Goal: Transaction & Acquisition: Purchase product/service

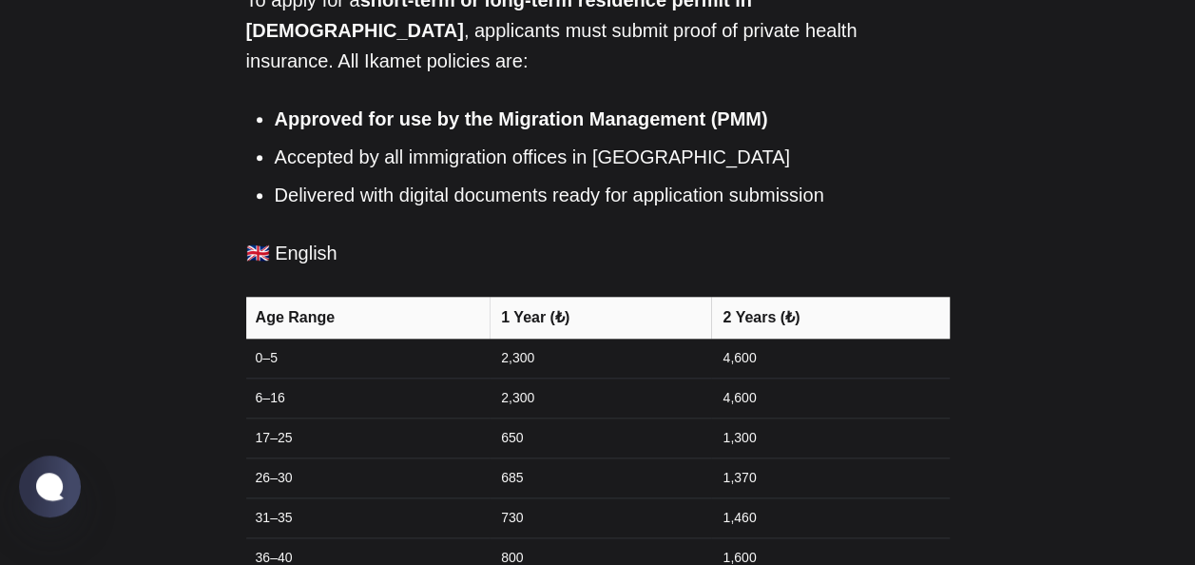
scroll to position [892, 0]
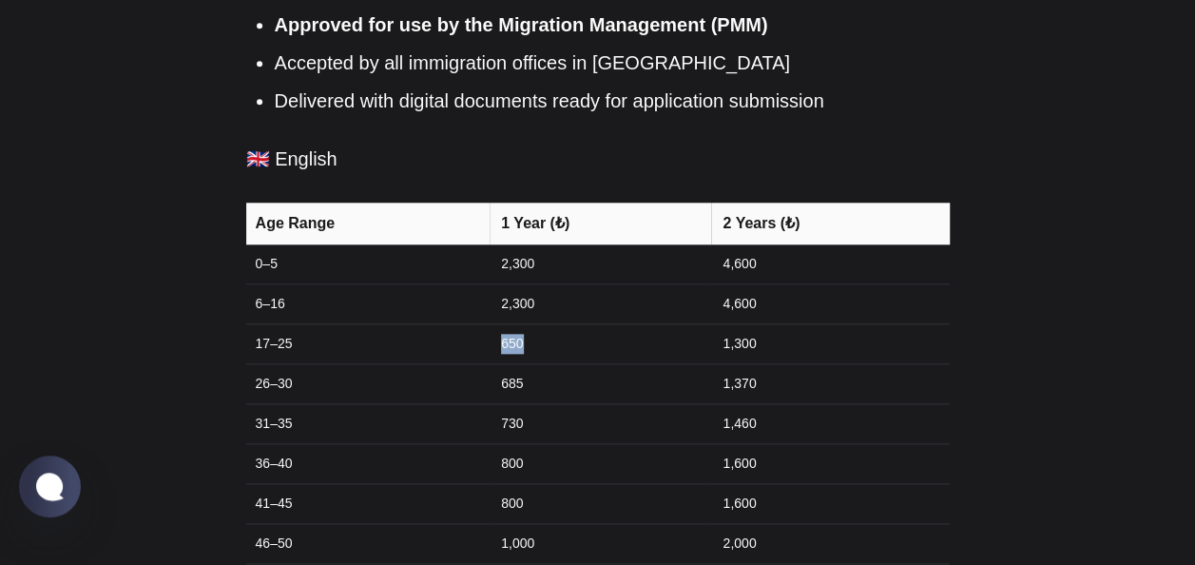
drag, startPoint x: 497, startPoint y: 279, endPoint x: 546, endPoint y: 285, distance: 48.9
click at [546, 324] on td "650" at bounding box center [601, 344] width 222 height 40
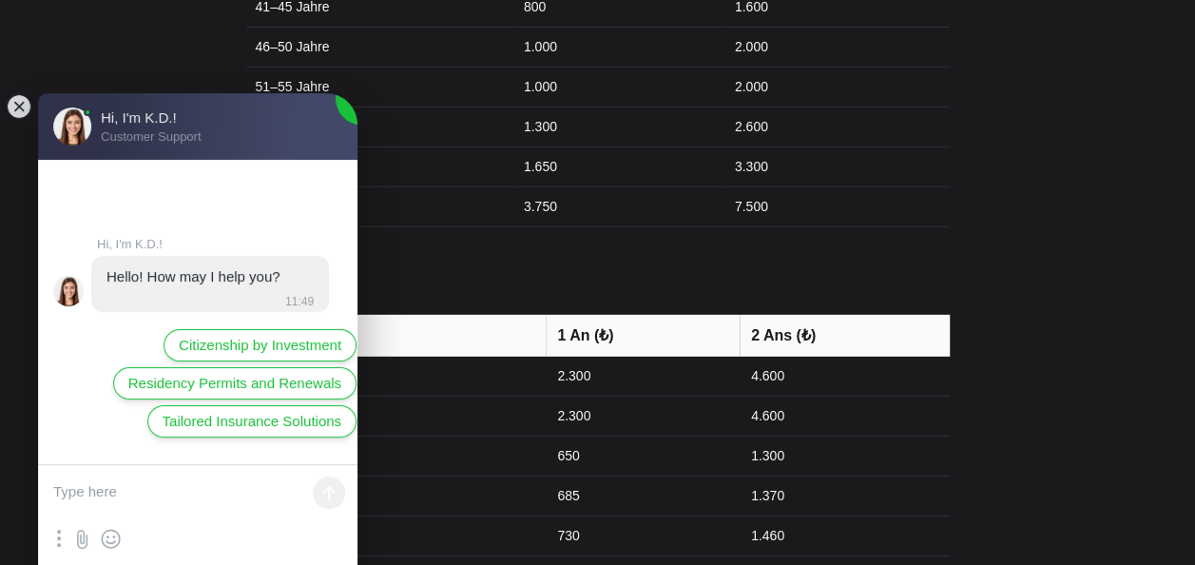
scroll to position [2854, 0]
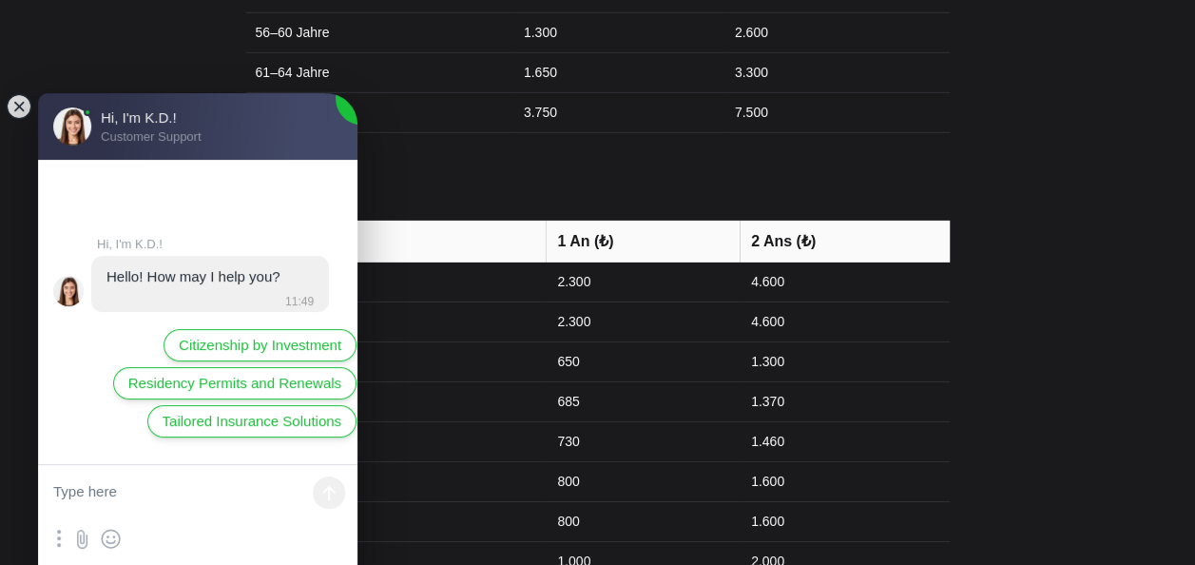
click at [191, 485] on textarea at bounding box center [197, 493] width 319 height 57
type textarea "health insurence for international student to get a visa"
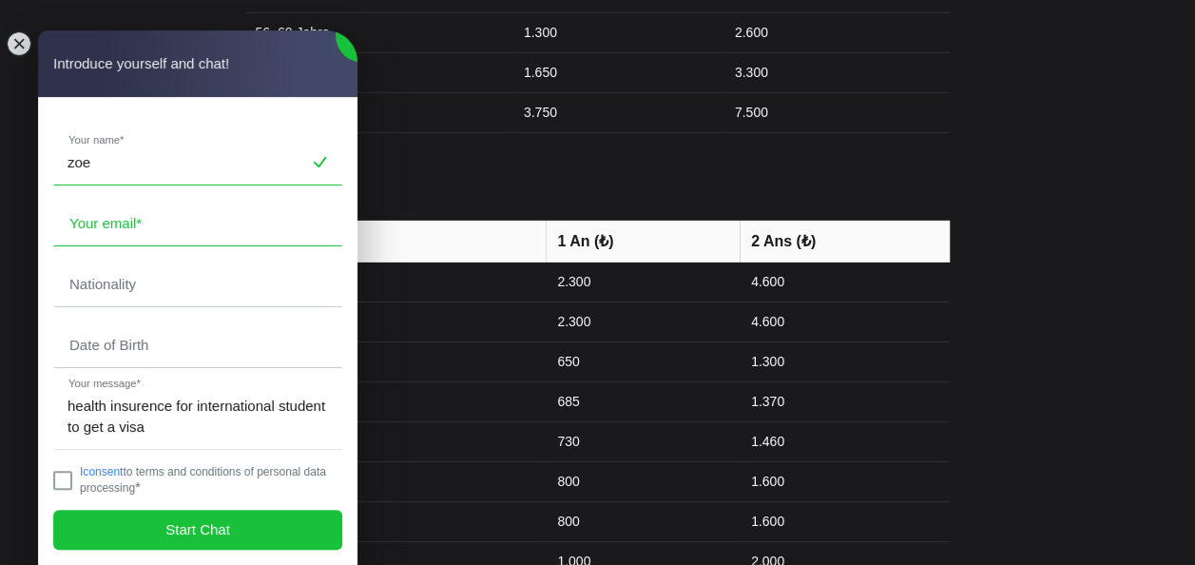
type input "zoe"
click at [141, 225] on input "email" at bounding box center [197, 224] width 287 height 44
type input "[EMAIL_ADDRESS][DOMAIN_NAME]"
type input "[PERSON_NAME]"
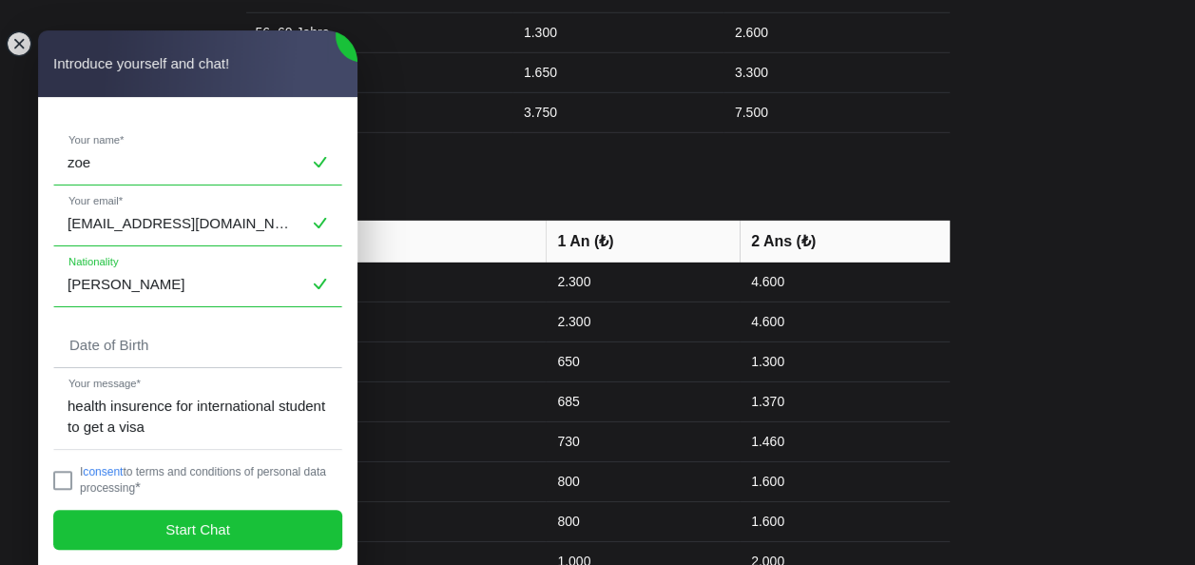
click at [158, 285] on input "[PERSON_NAME]" at bounding box center [197, 284] width 287 height 44
drag, startPoint x: 158, startPoint y: 285, endPoint x: 124, endPoint y: 285, distance: 34.2
click at [124, 285] on input "[PERSON_NAME]" at bounding box center [197, 284] width 287 height 44
type input "French"
click at [148, 347] on input "tel" at bounding box center [197, 345] width 287 height 44
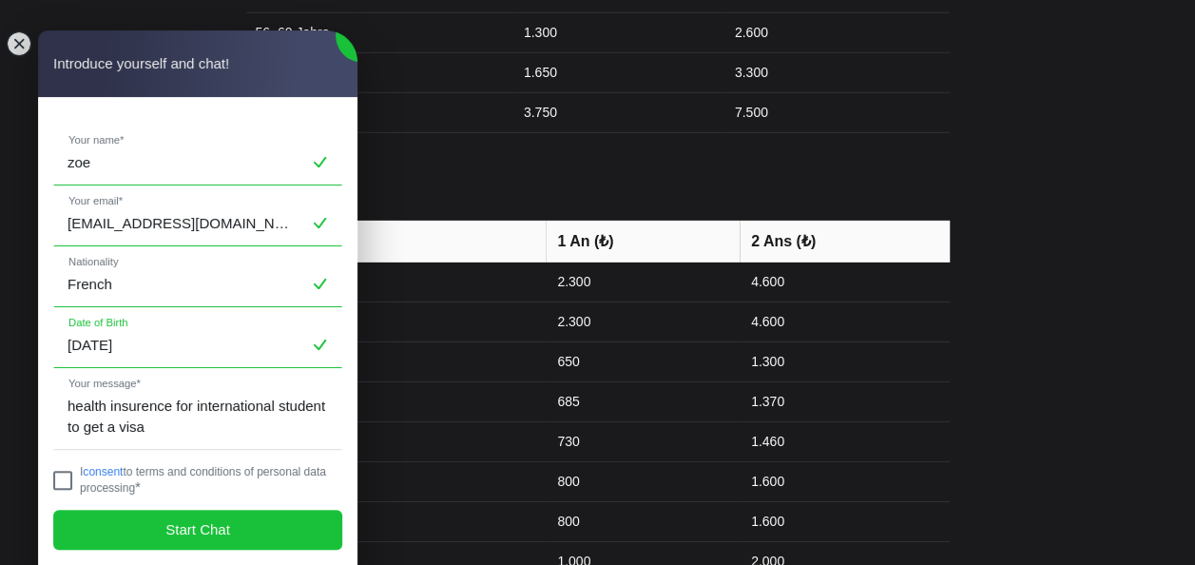
type input "2005-10-07"
click at [64, 475] on jdiv at bounding box center [62, 480] width 19 height 19
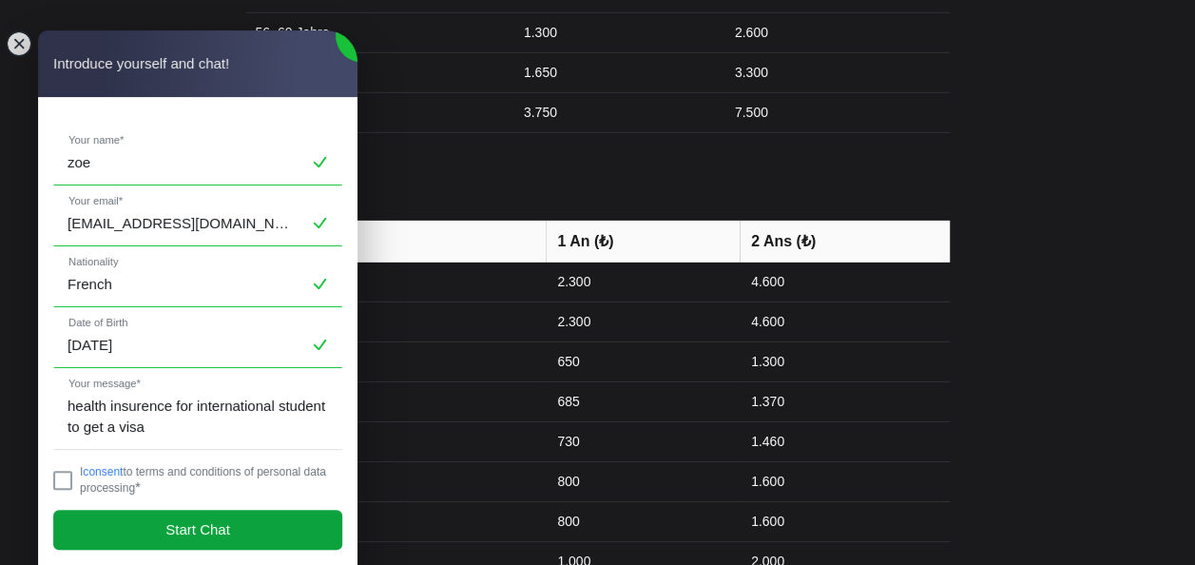
click at [110, 514] on jdiv "Start Chat" at bounding box center [197, 530] width 289 height 40
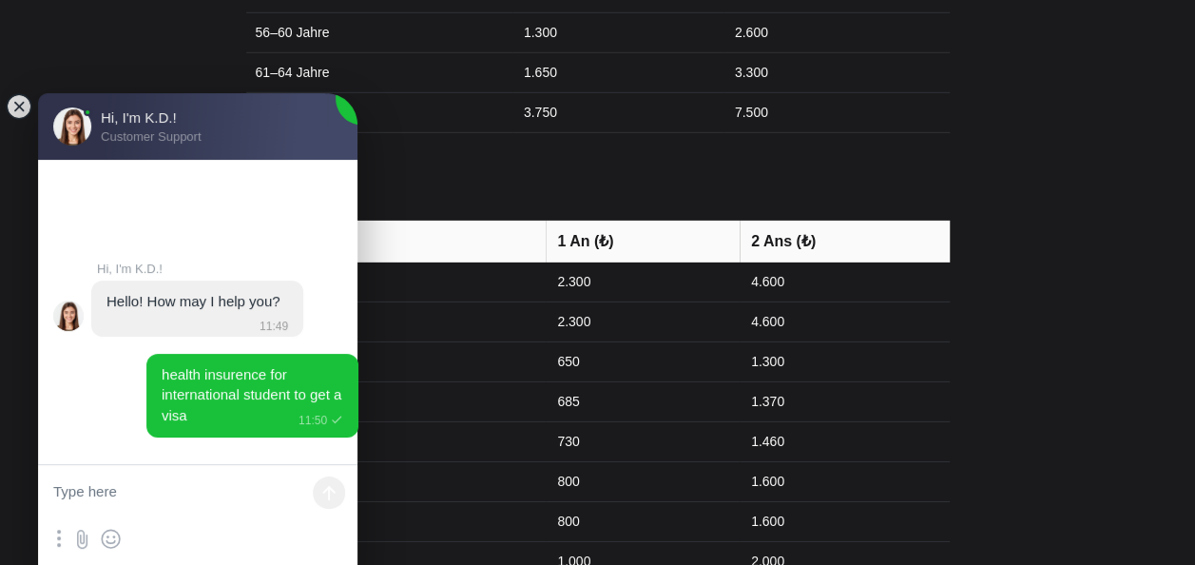
click at [175, 511] on textarea at bounding box center [197, 493] width 319 height 57
type textarea "Health insurence for international students"
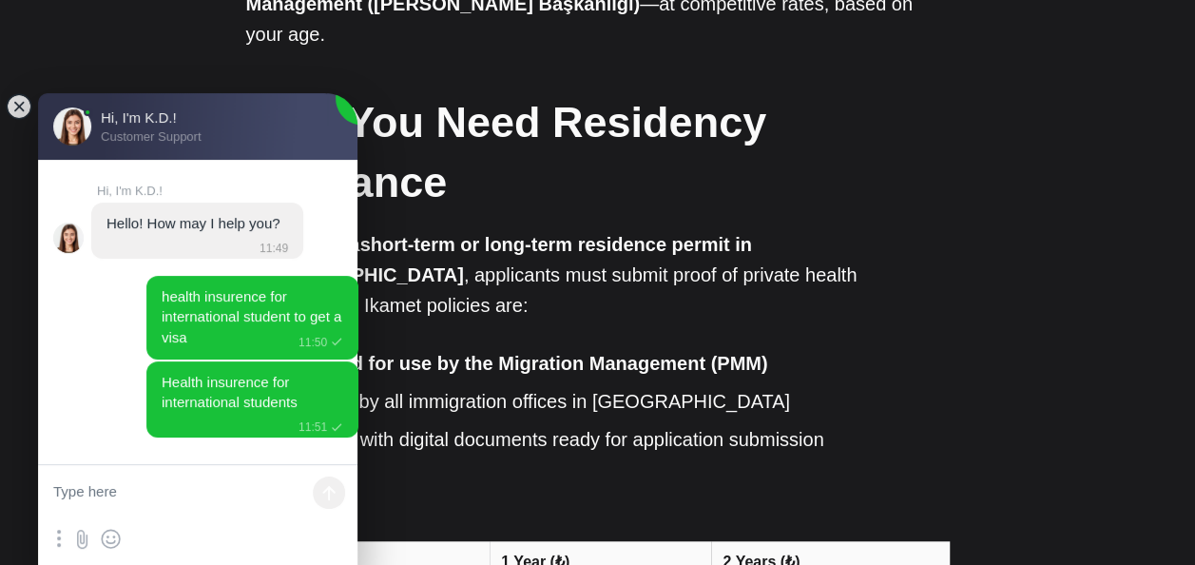
scroll to position [473, 0]
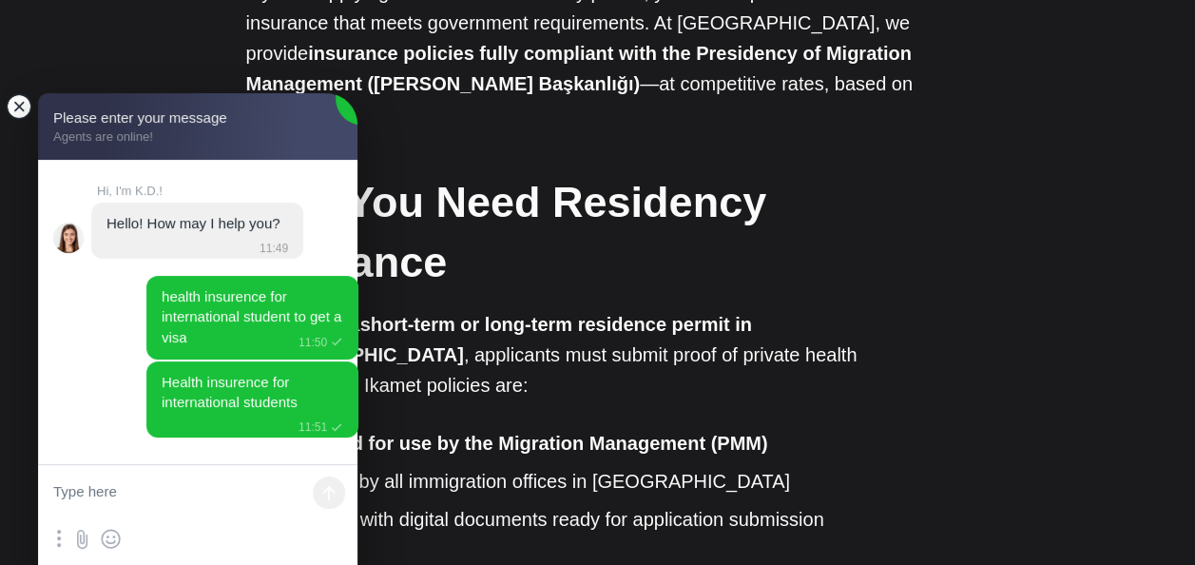
click at [19, 102] on jdiv at bounding box center [19, 106] width 27 height 27
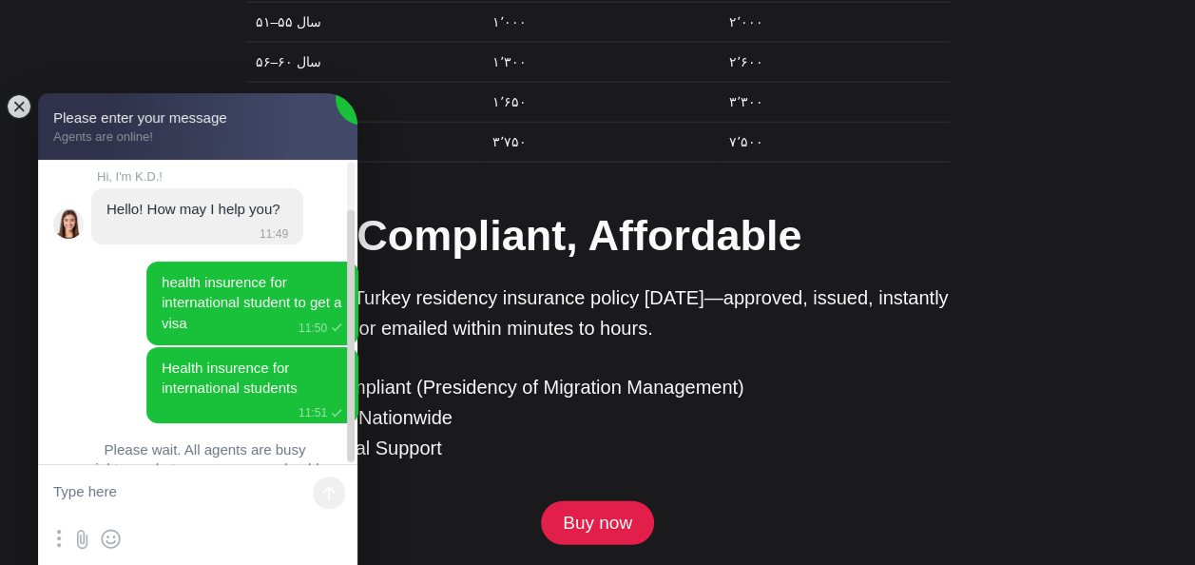
scroll to position [58, 0]
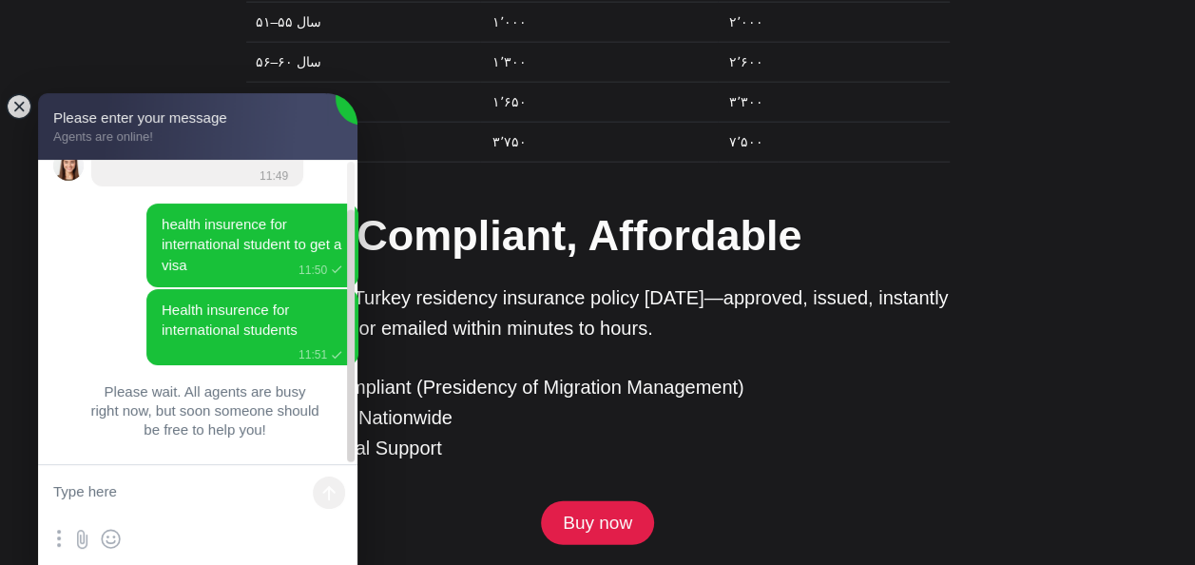
click at [616, 372] on p "✅ PMM-Compliant (Presidency of Migration Management) ✅ Accepted Nationwide ✅ Mu…" at bounding box center [598, 417] width 704 height 91
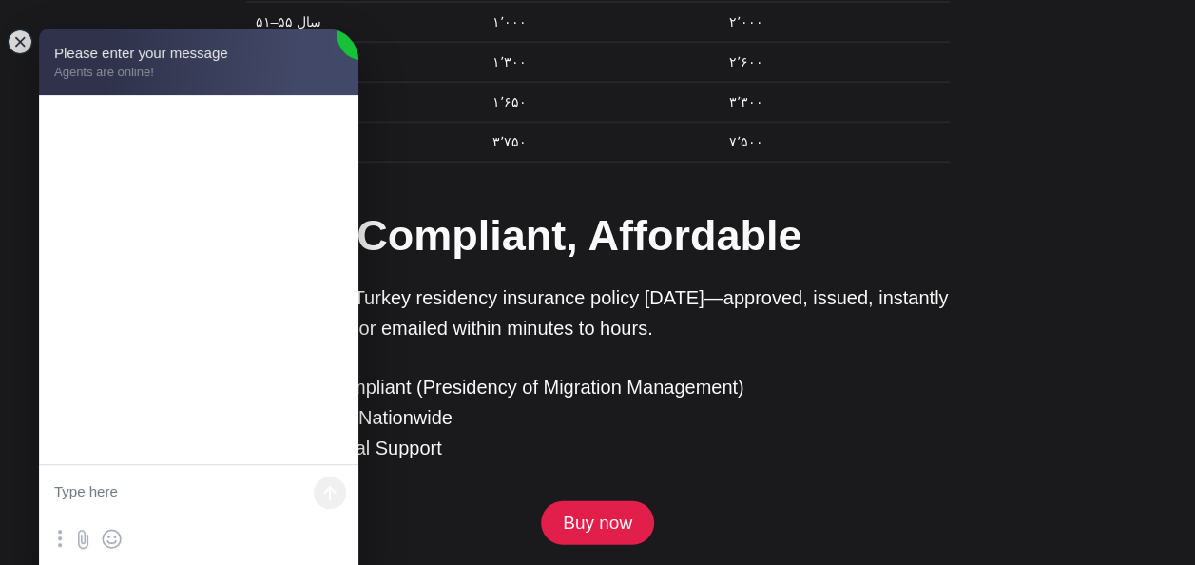
scroll to position [0, 0]
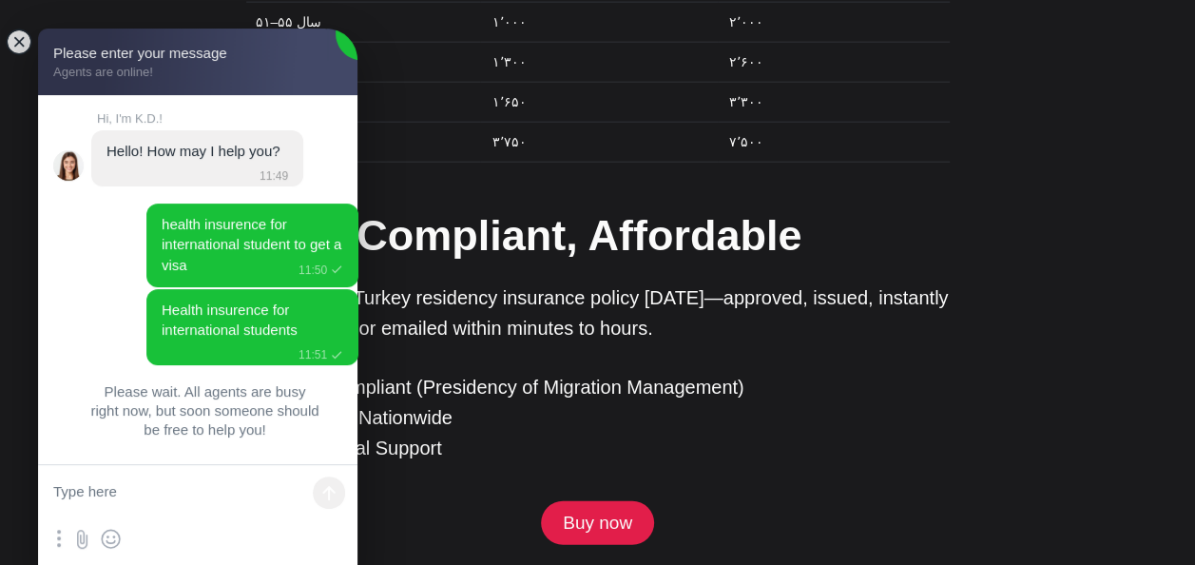
drag, startPoint x: 63, startPoint y: 118, endPoint x: 778, endPoint y: 187, distance: 718.3
click at [575, 501] on link "Buy now" at bounding box center [597, 523] width 112 height 44
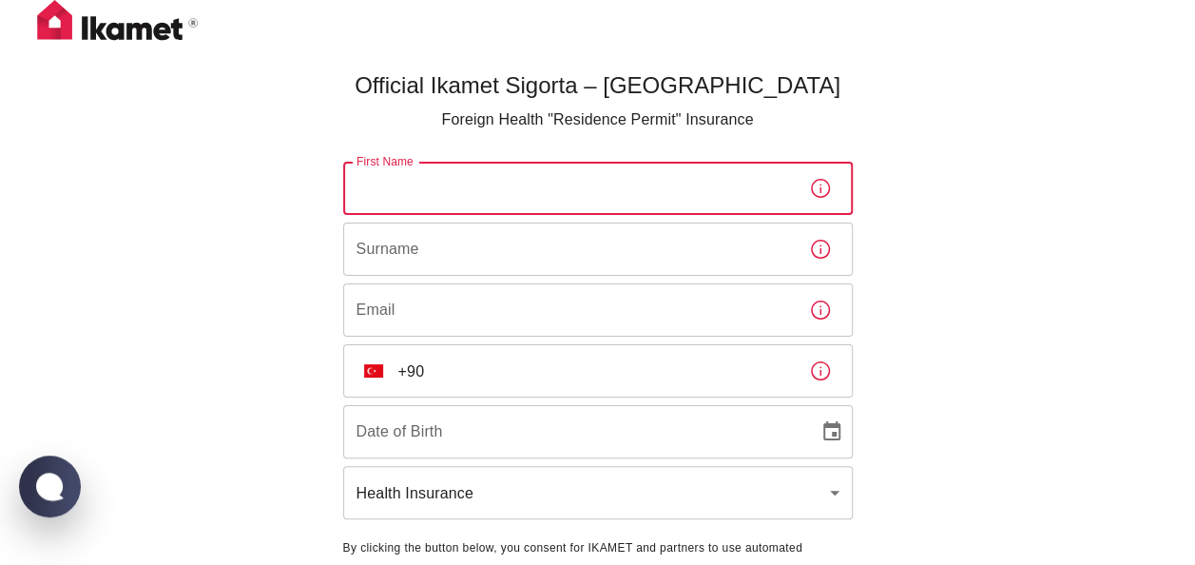
click at [546, 188] on input "First Name" at bounding box center [568, 188] width 451 height 53
type input "[PERSON_NAME]"
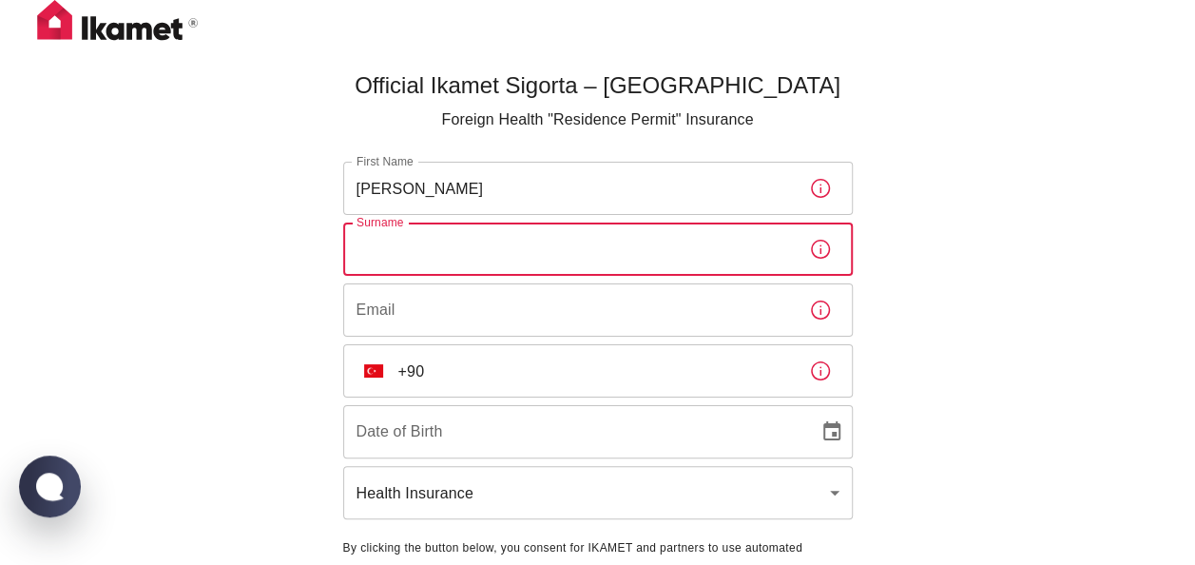
click at [496, 261] on input "Surname" at bounding box center [568, 248] width 451 height 53
type input "[PERSON_NAME]"
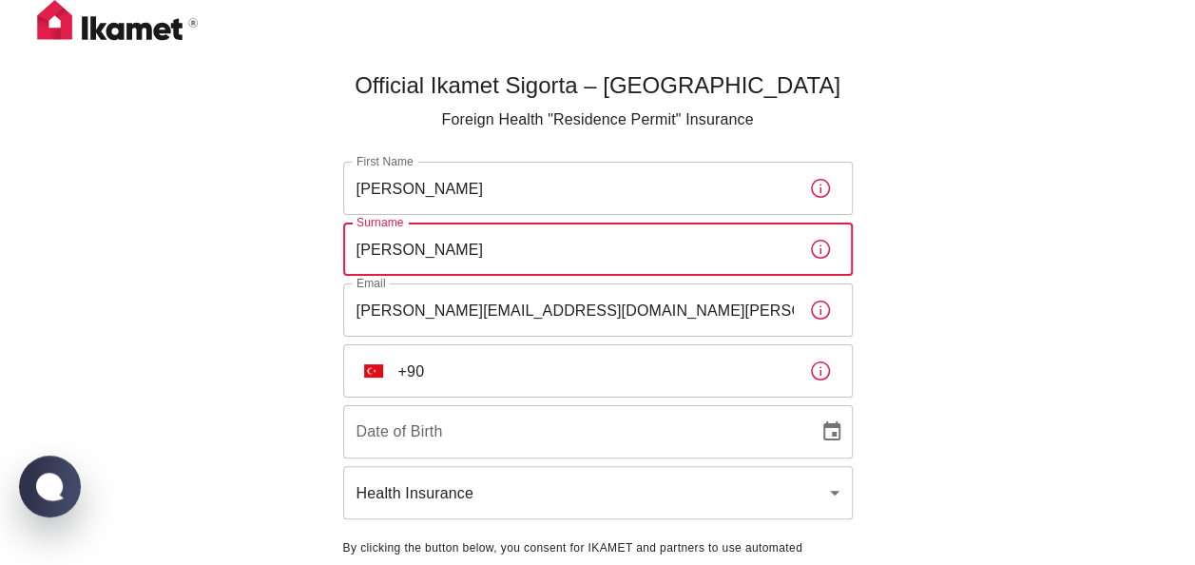
click at [551, 316] on input "[PERSON_NAME][EMAIL_ADDRESS][DOMAIN_NAME][PERSON_NAME]" at bounding box center [568, 309] width 451 height 53
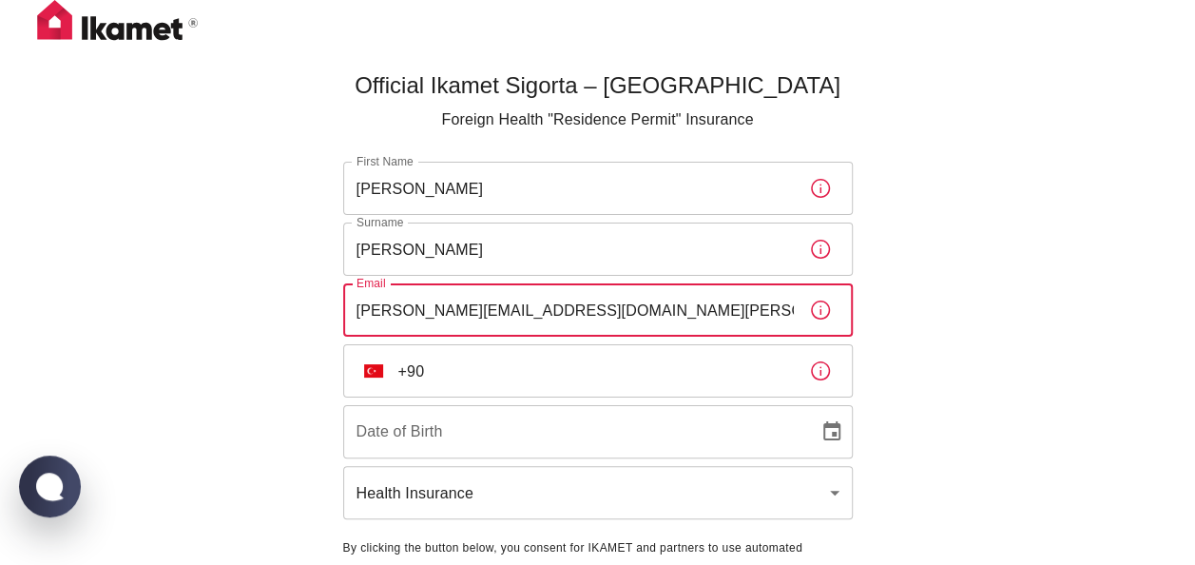
drag, startPoint x: 598, startPoint y: 321, endPoint x: 360, endPoint y: 307, distance: 238.1
click at [360, 307] on input "[PERSON_NAME][EMAIL_ADDRESS][DOMAIN_NAME][PERSON_NAME]" at bounding box center [568, 309] width 451 height 53
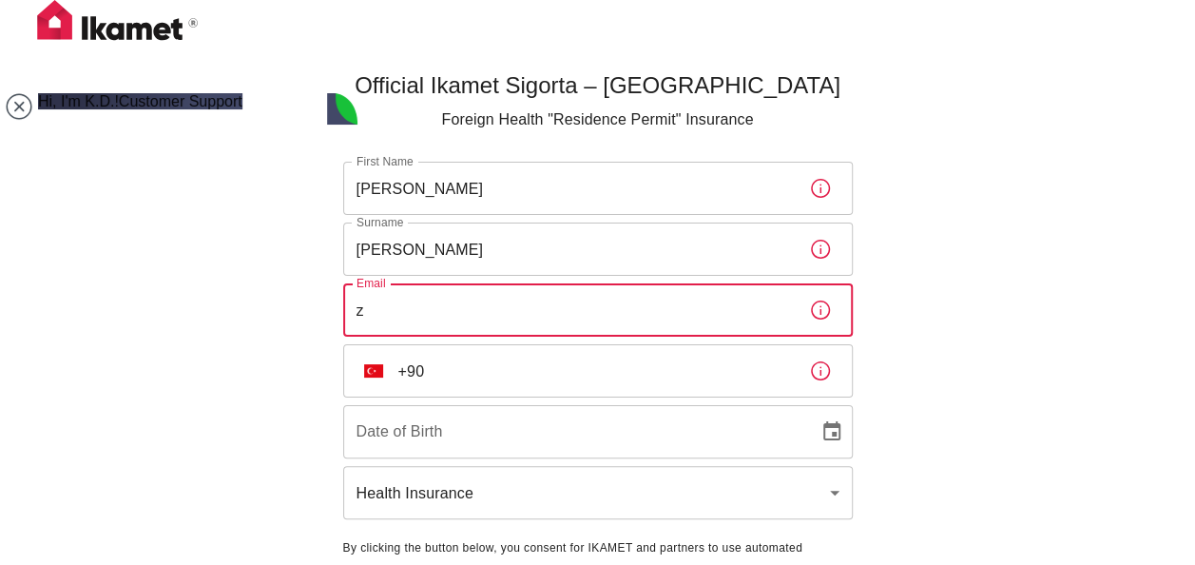
type input "[EMAIL_ADDRESS][DOMAIN_NAME]"
type input "[DATE]"
click at [471, 378] on input "+90" at bounding box center [595, 370] width 395 height 53
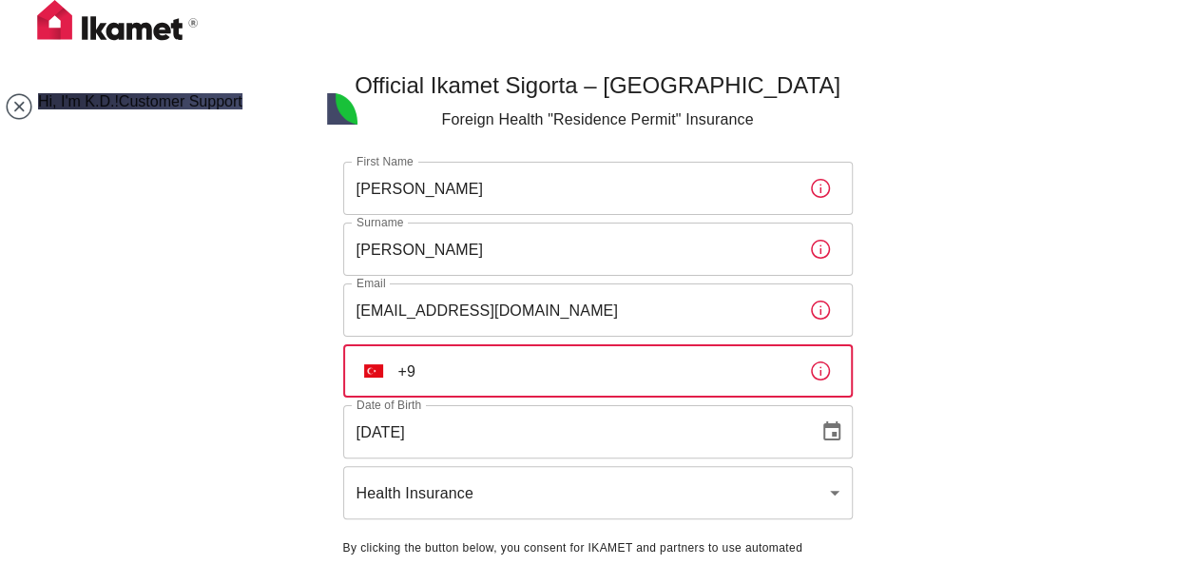
type input "+"
type input "[PHONE_NUMBER]"
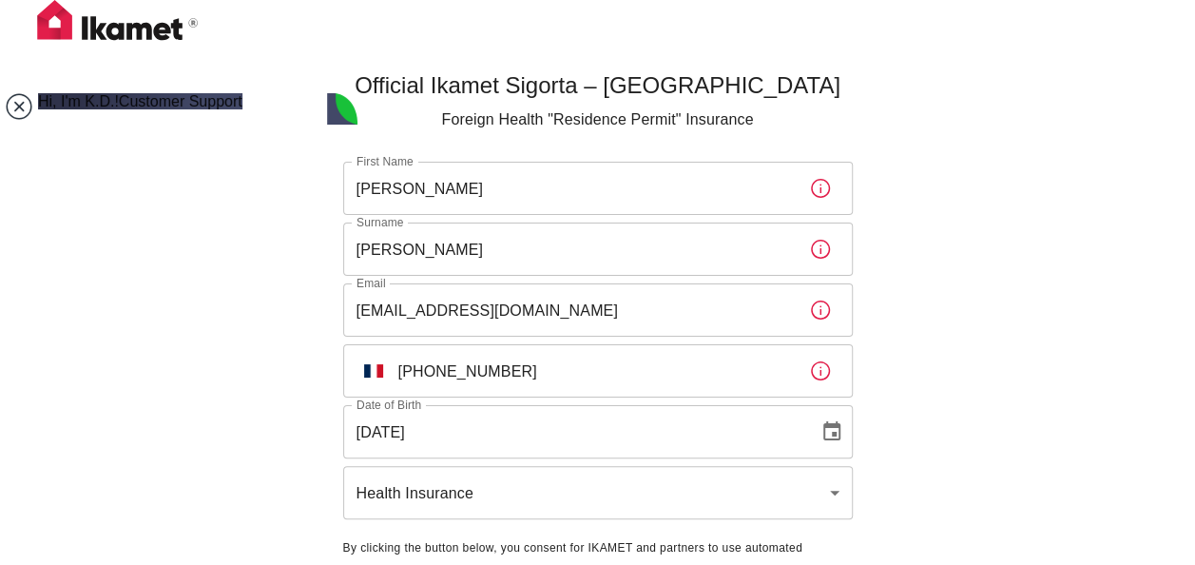
click at [23, 103] on jdiv at bounding box center [19, 106] width 27 height 27
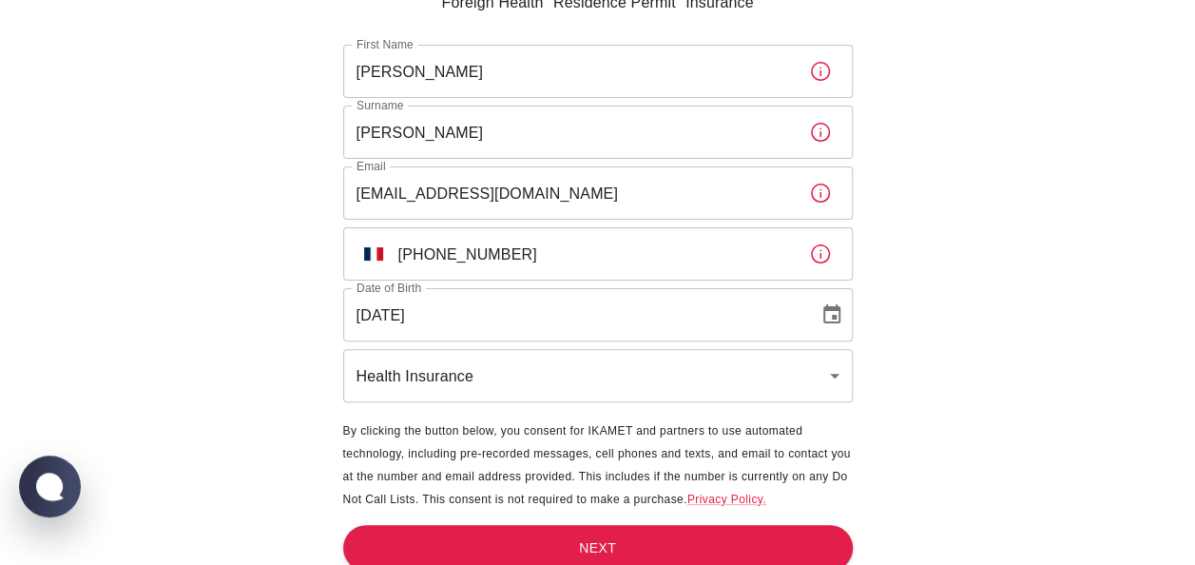
scroll to position [130, 0]
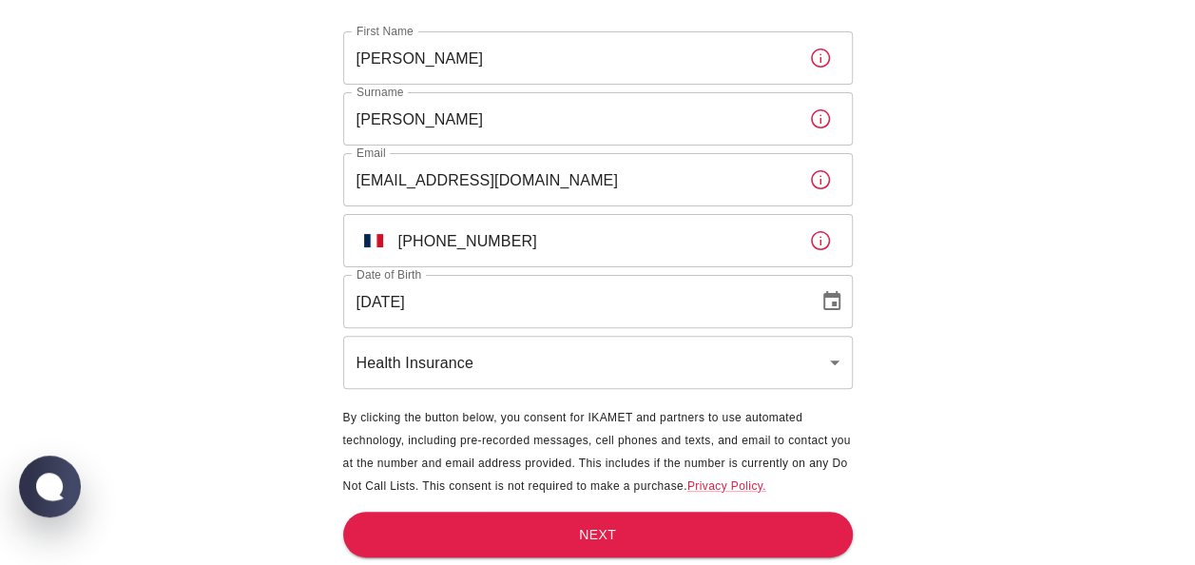
click at [839, 376] on body "Official Ikamet Sigorta – [DEMOGRAPHIC_DATA] Foreign Health "Residence Permit" …" at bounding box center [597, 217] width 1195 height 695
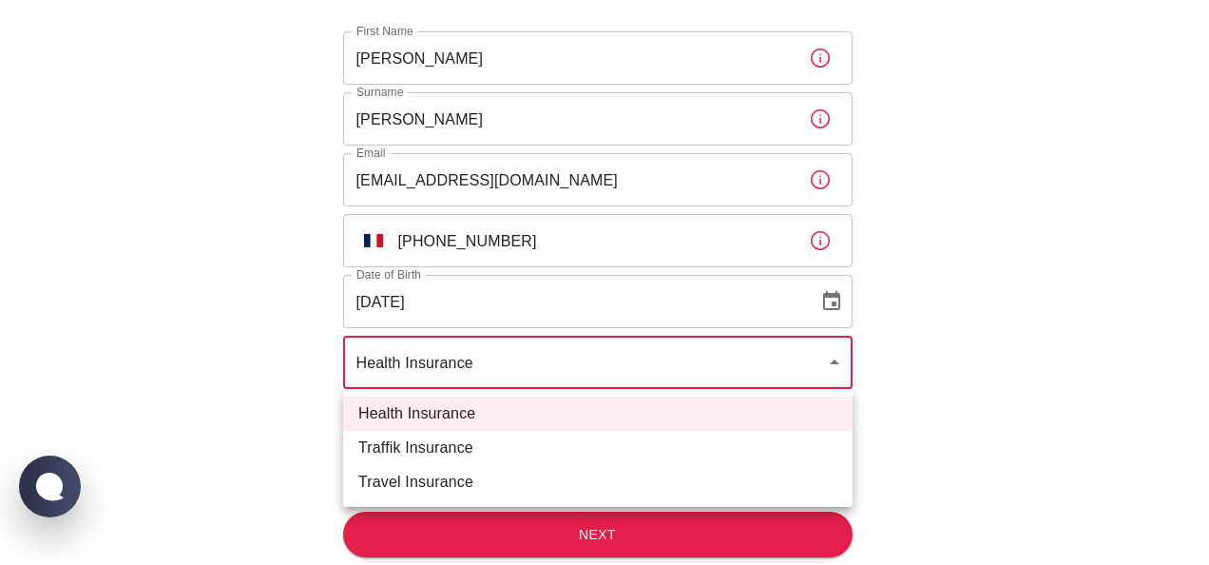
click at [824, 360] on div at bounding box center [604, 282] width 1209 height 565
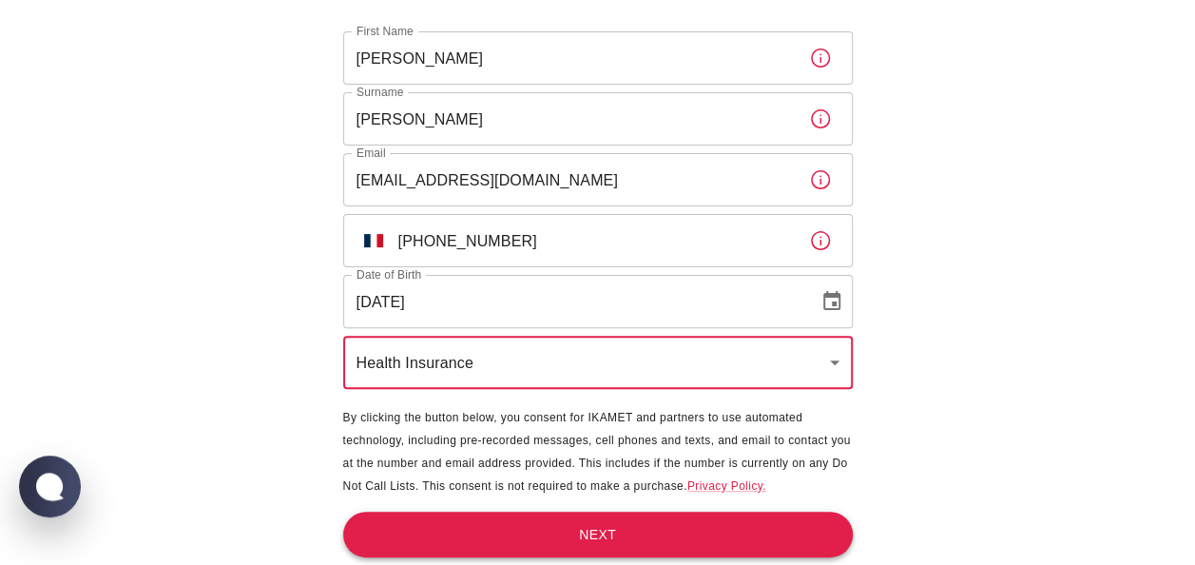
click at [673, 529] on button "Next" at bounding box center [598, 534] width 510 height 47
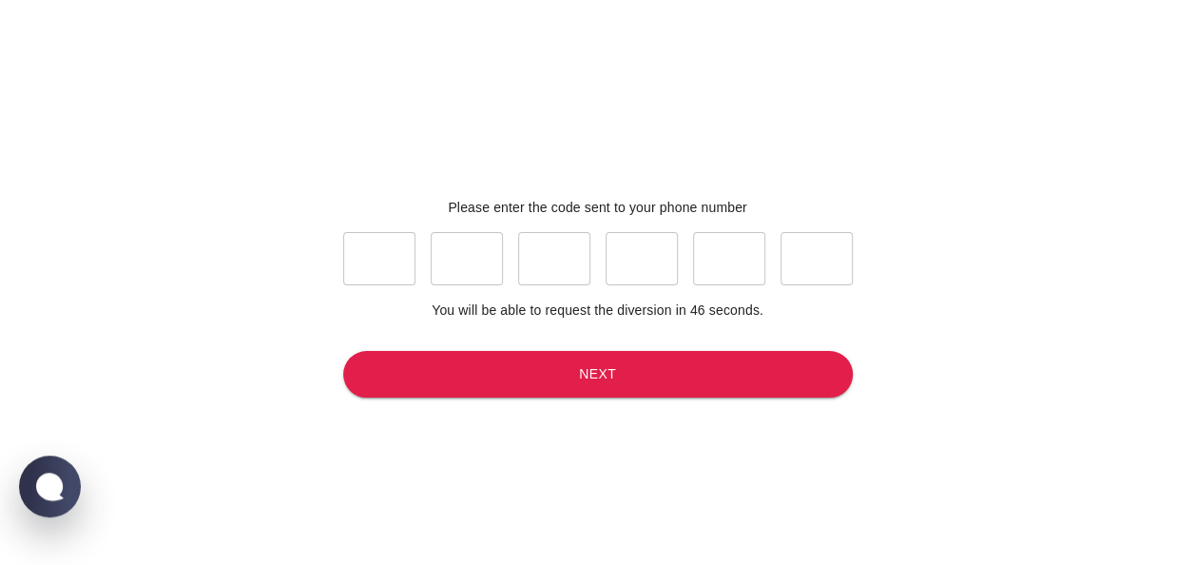
click at [390, 270] on input "text" at bounding box center [379, 258] width 72 height 53
type input "0"
type input "7"
type input "1"
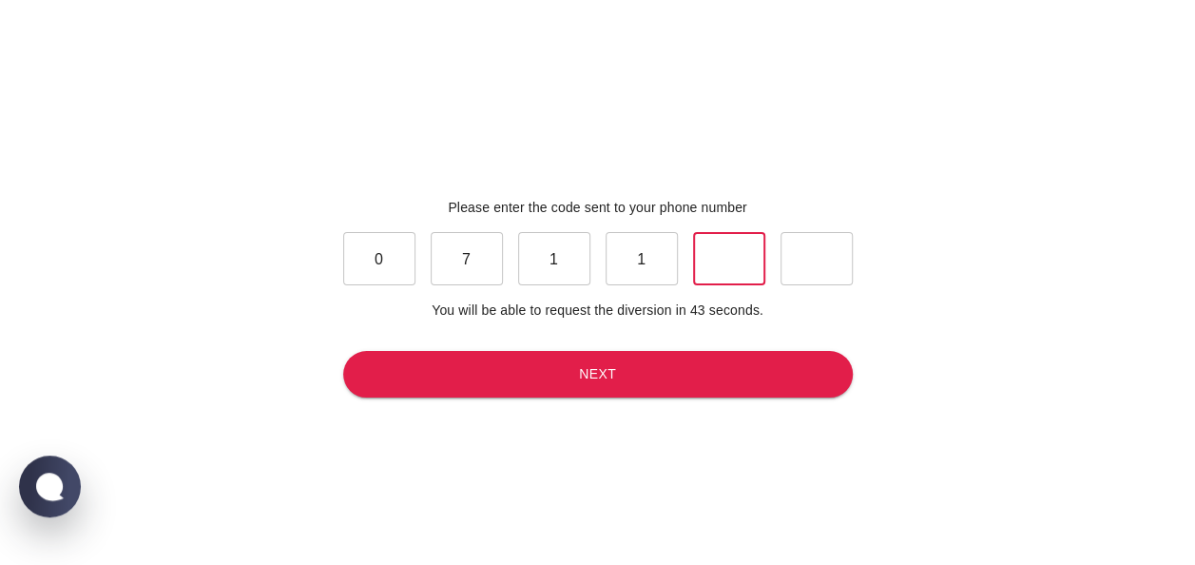
type input "1"
type input "8"
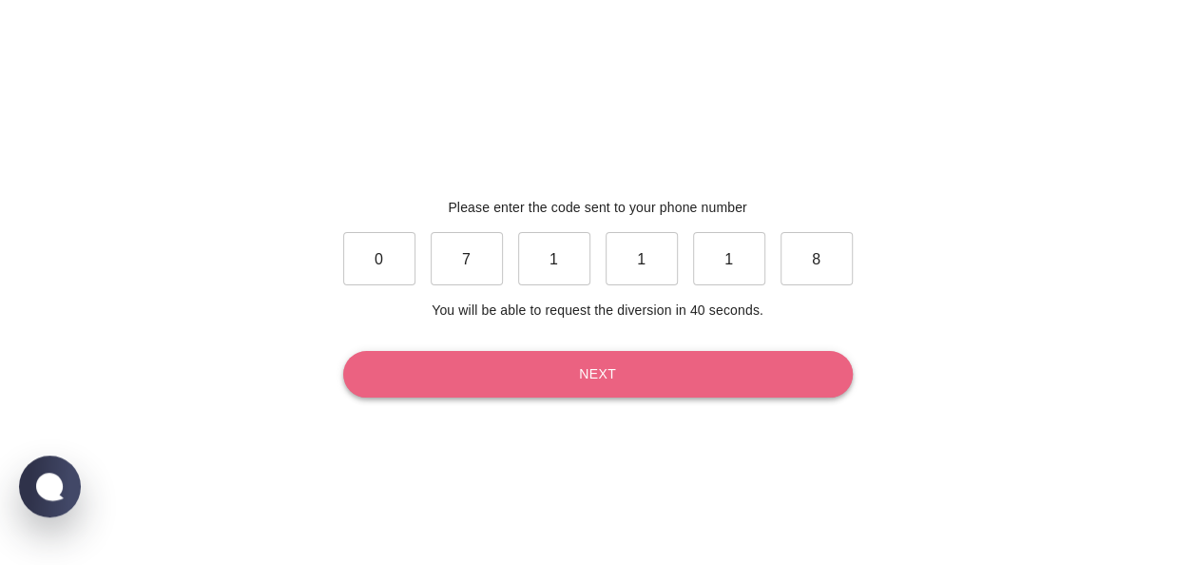
click at [592, 381] on button "Next" at bounding box center [598, 374] width 510 height 47
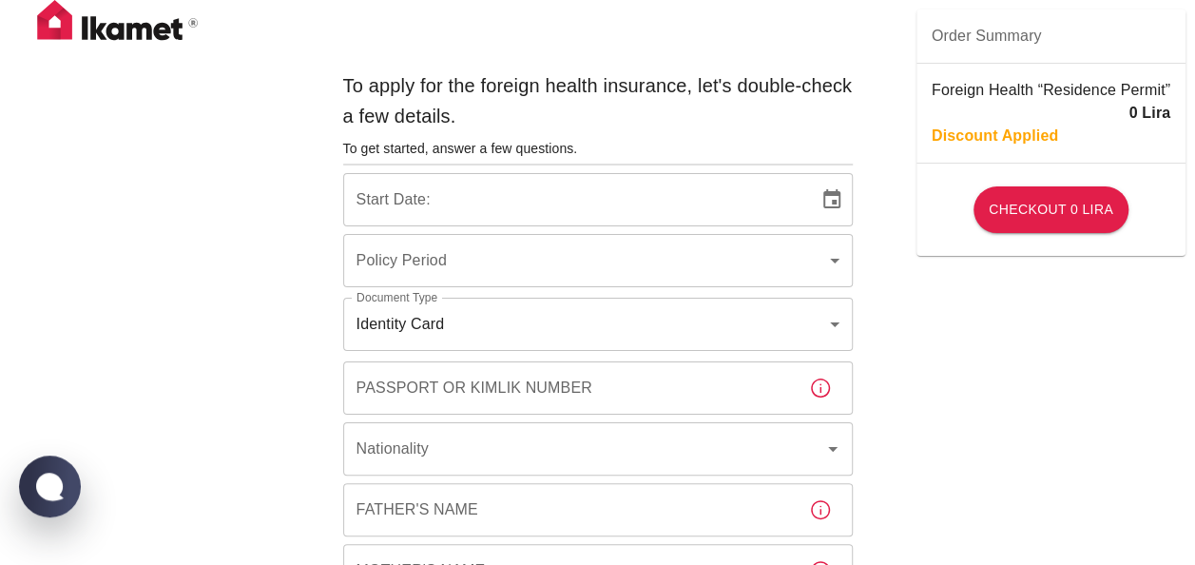
type input "b7343ef8-d55e-4554-96a8-76e30347e985"
type input "[DATE]"
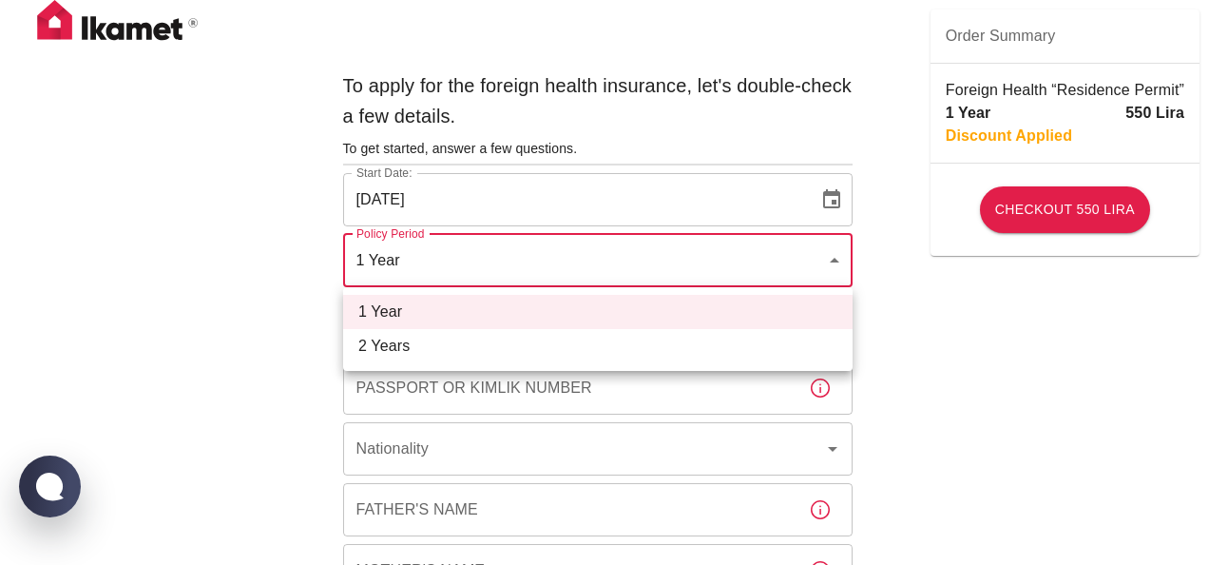
click at [517, 271] on div at bounding box center [604, 282] width 1209 height 565
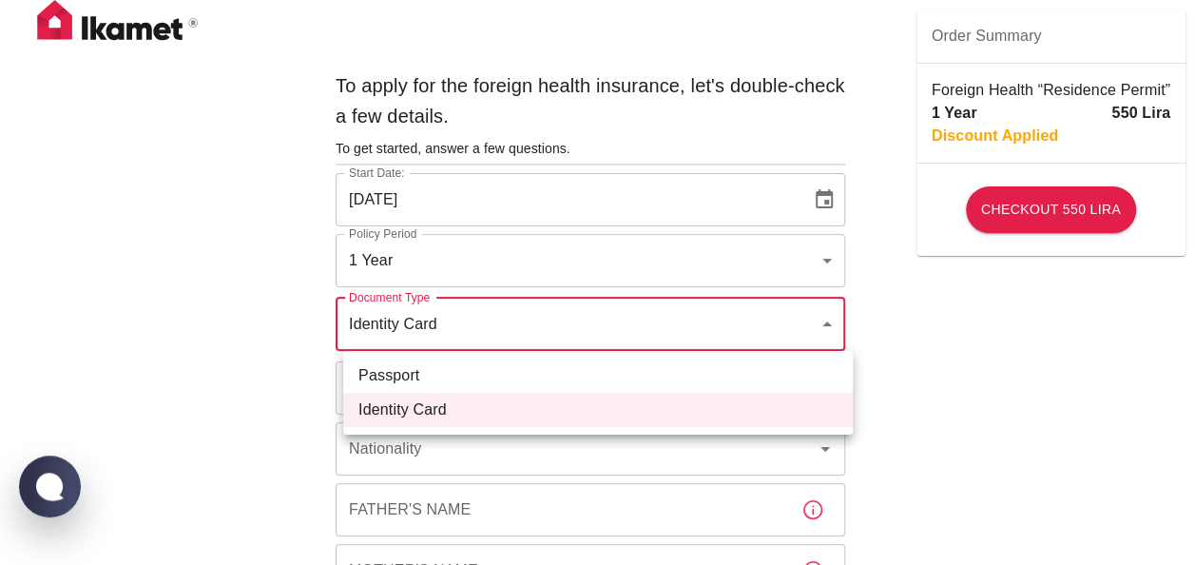
click at [510, 377] on li "Passport" at bounding box center [598, 375] width 510 height 34
type input "passport"
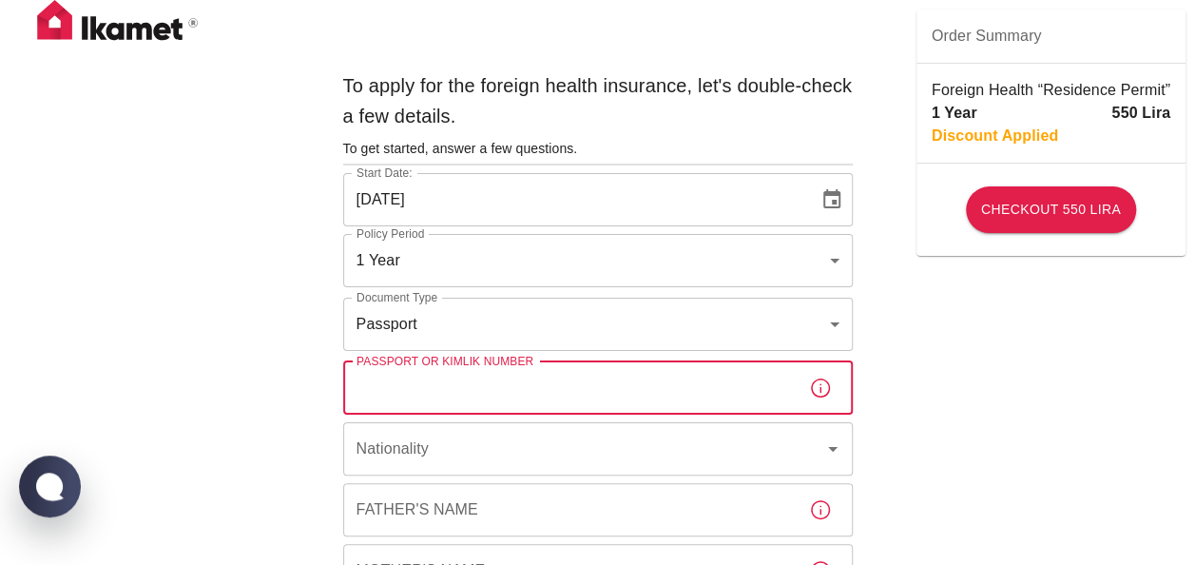
click at [511, 386] on input "Passport or Kimlik Number" at bounding box center [568, 387] width 451 height 53
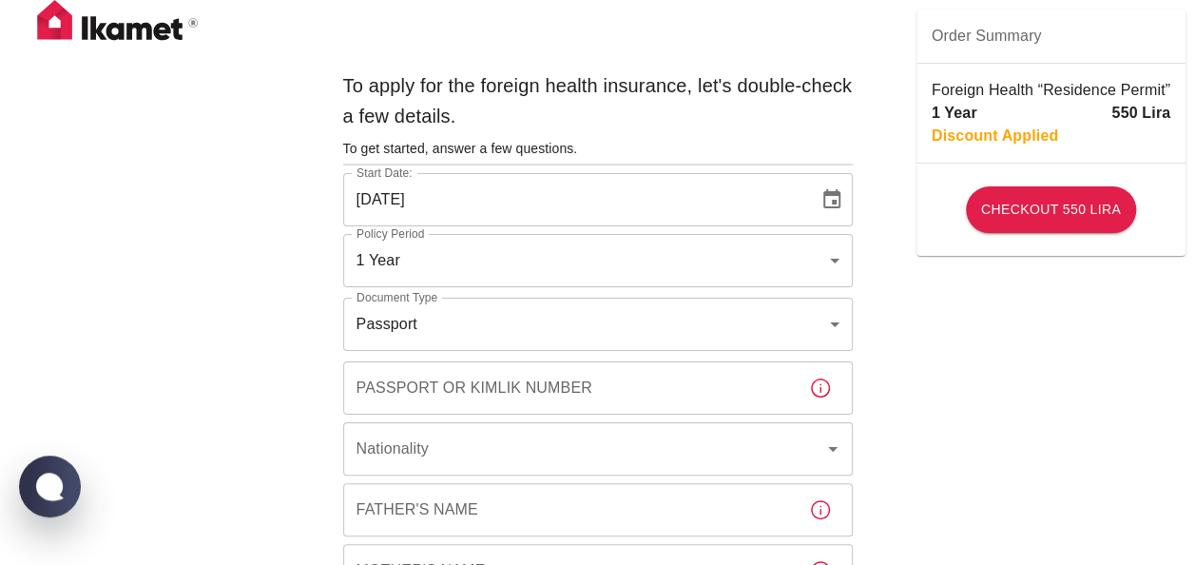
click at [960, 44] on span "Order Summary" at bounding box center [1051, 36] width 239 height 23
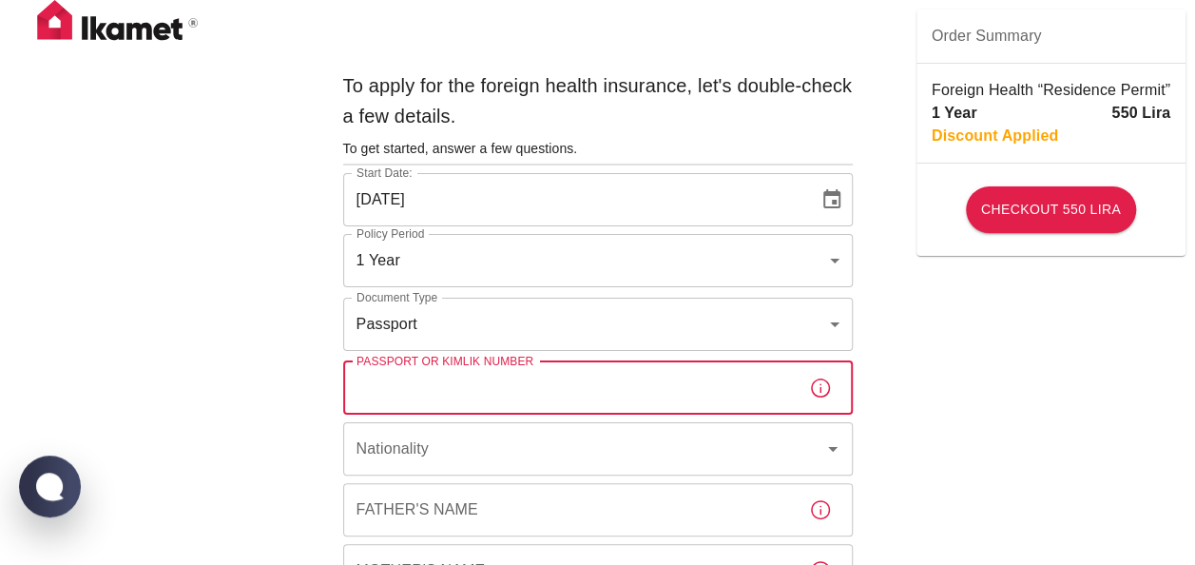
click at [569, 375] on input "Passport or Kimlik Number" at bounding box center [568, 387] width 451 height 53
type input "23AC48457"
click at [532, 443] on input "Nationality" at bounding box center [571, 449] width 439 height 36
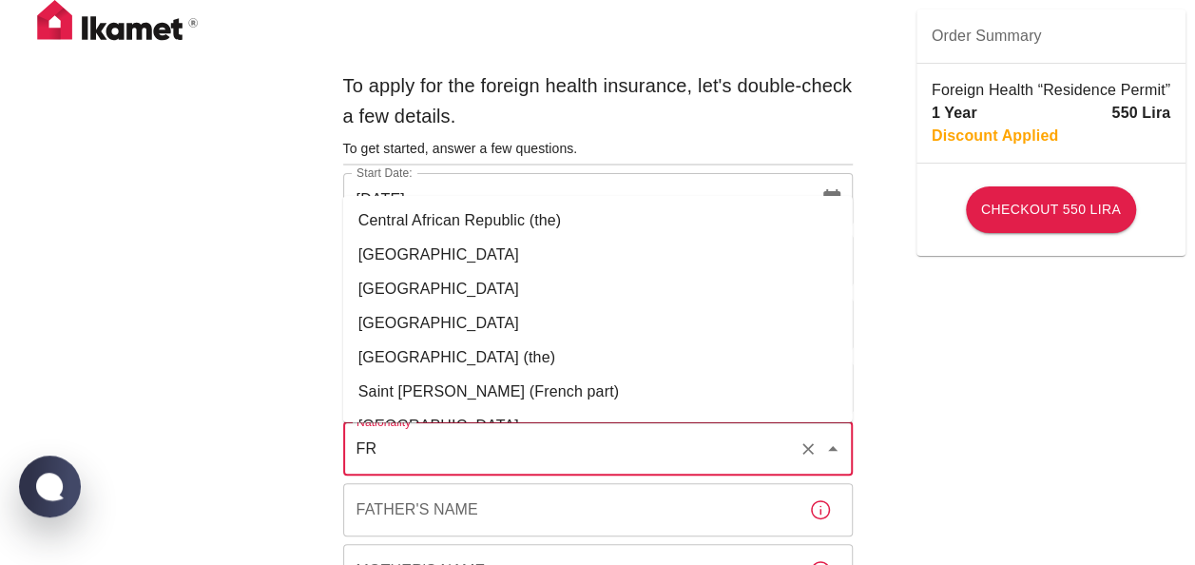
click at [400, 251] on li "[GEOGRAPHIC_DATA]" at bounding box center [598, 255] width 510 height 34
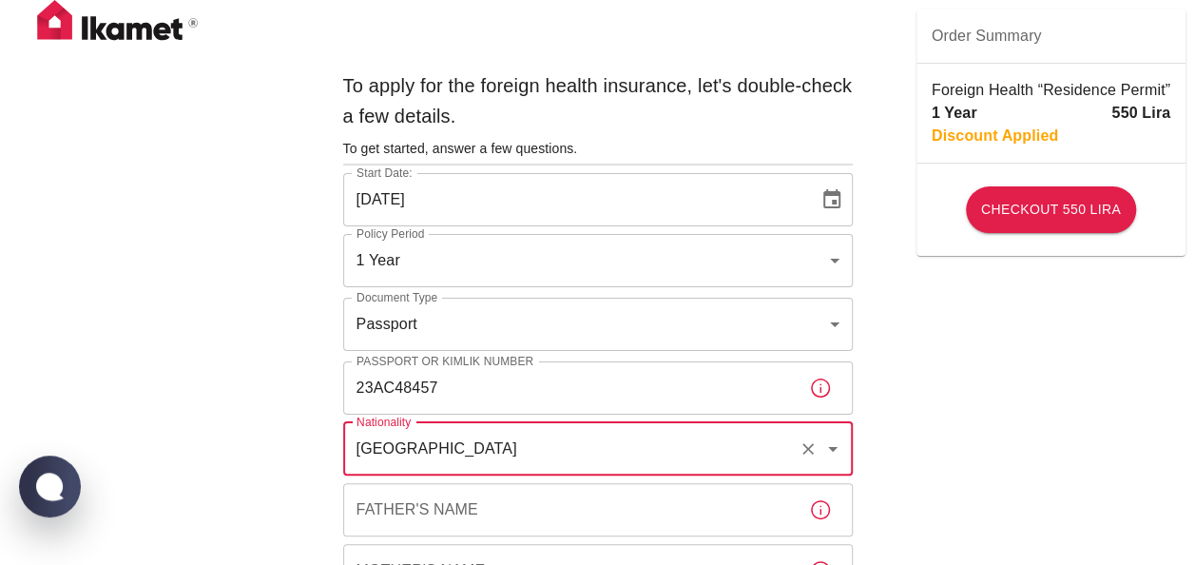
type input "[GEOGRAPHIC_DATA]"
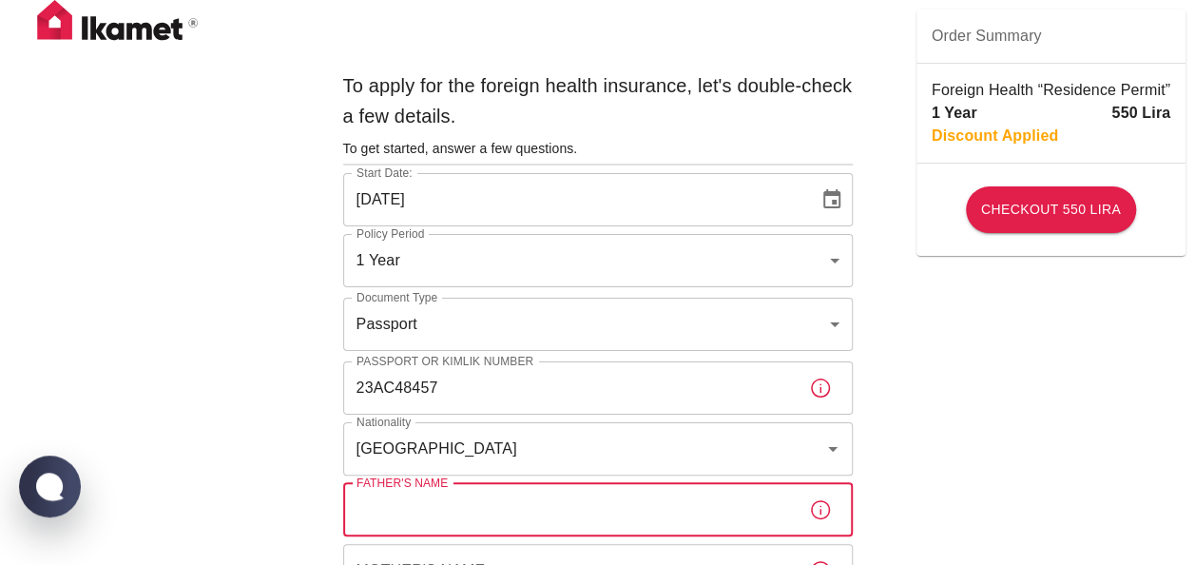
click at [475, 515] on input "Father's Name" at bounding box center [568, 509] width 451 height 53
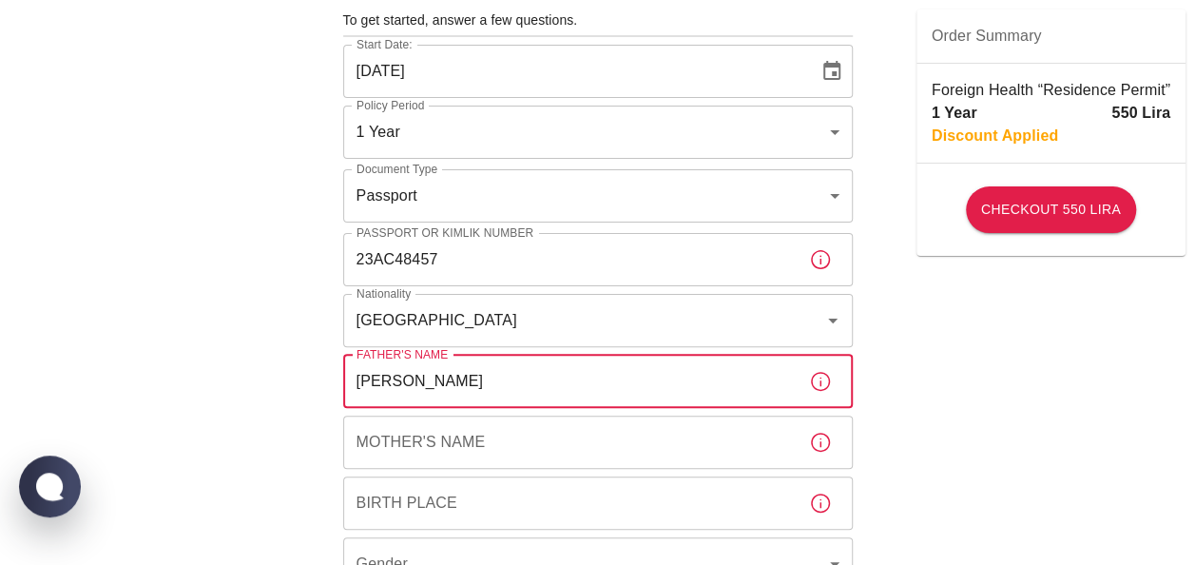
scroll to position [136, 0]
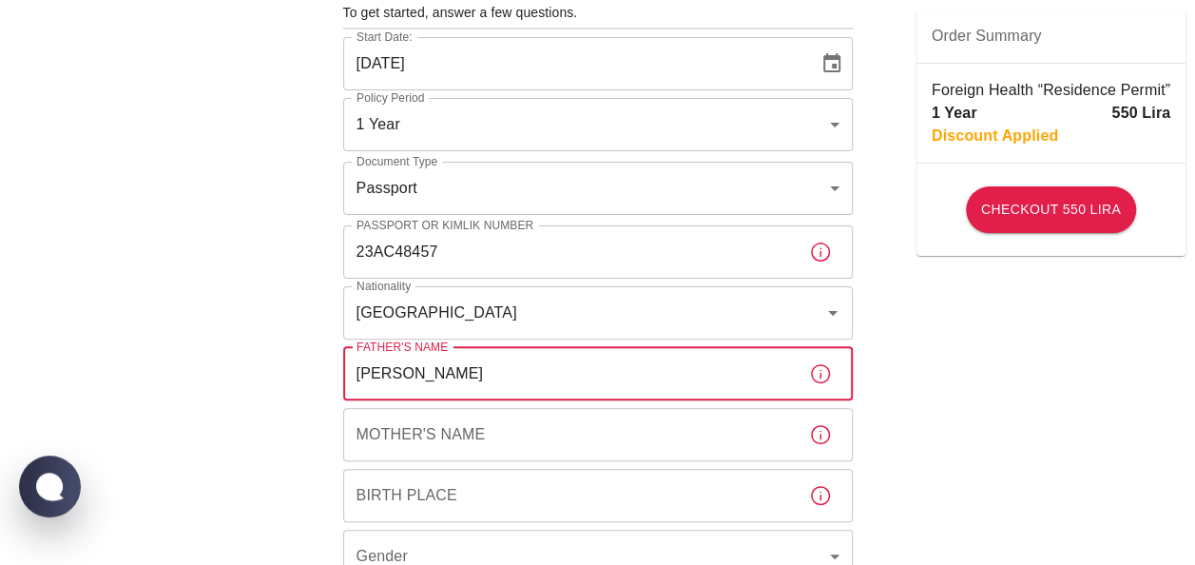
type input "[PERSON_NAME]"
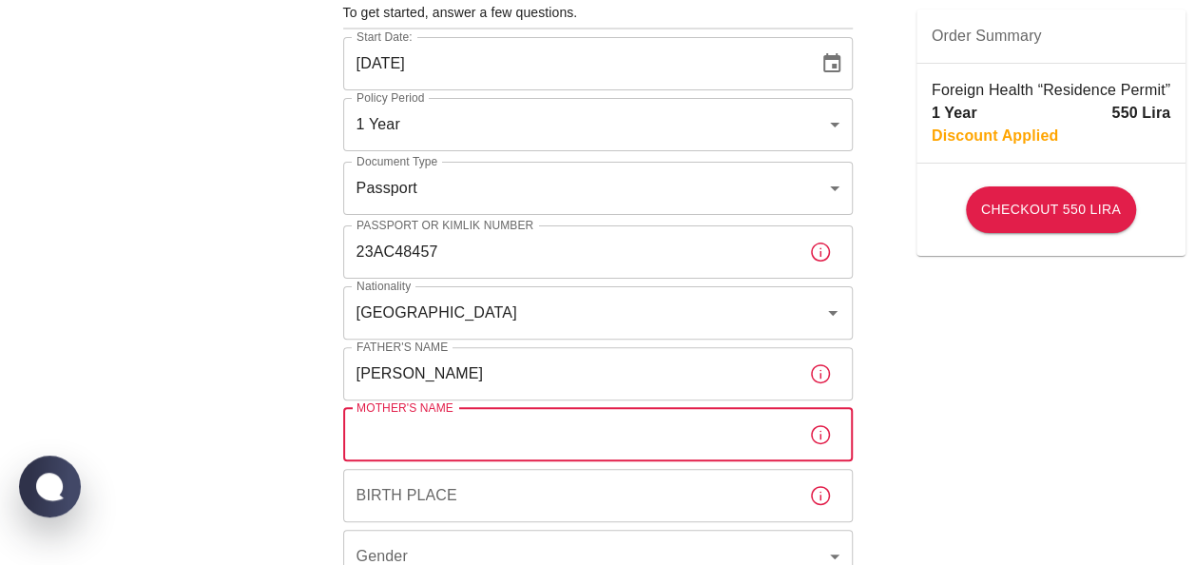
click at [452, 432] on input "Mother's Name" at bounding box center [568, 434] width 451 height 53
type input "[PERSON_NAME]"
click at [468, 504] on input "Birth Place" at bounding box center [568, 495] width 451 height 53
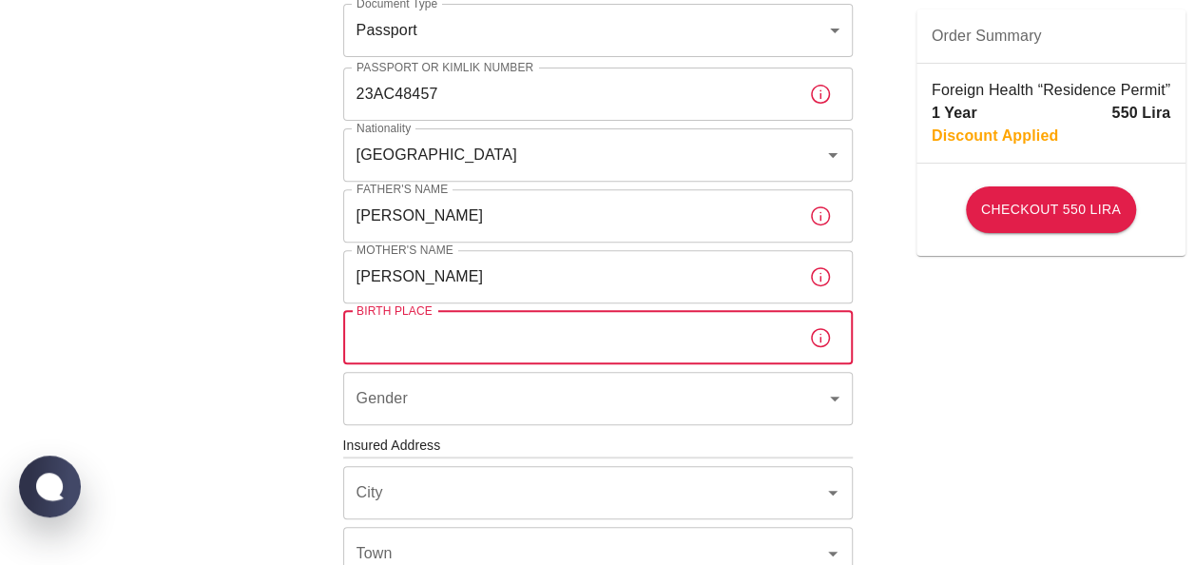
scroll to position [295, 0]
type input "Rueil-Malmaison"
click at [453, 416] on body "To apply for the foreign health insurance, let's double-check a few details. To…" at bounding box center [597, 442] width 1195 height 1474
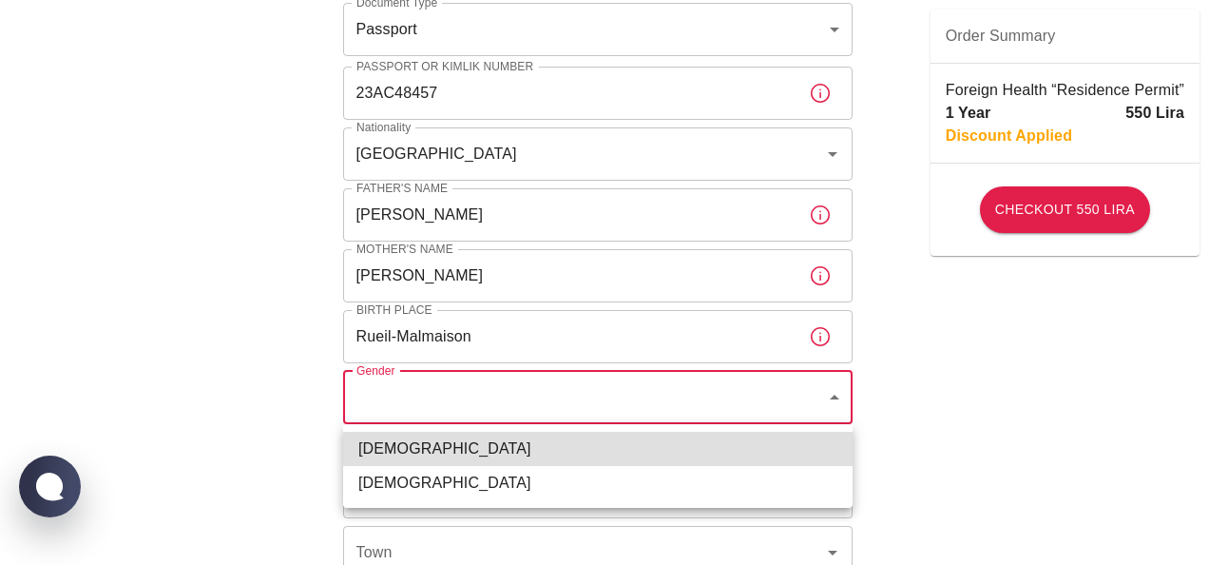
click at [468, 496] on li "[DEMOGRAPHIC_DATA]" at bounding box center [598, 483] width 510 height 34
type input "[DEMOGRAPHIC_DATA]"
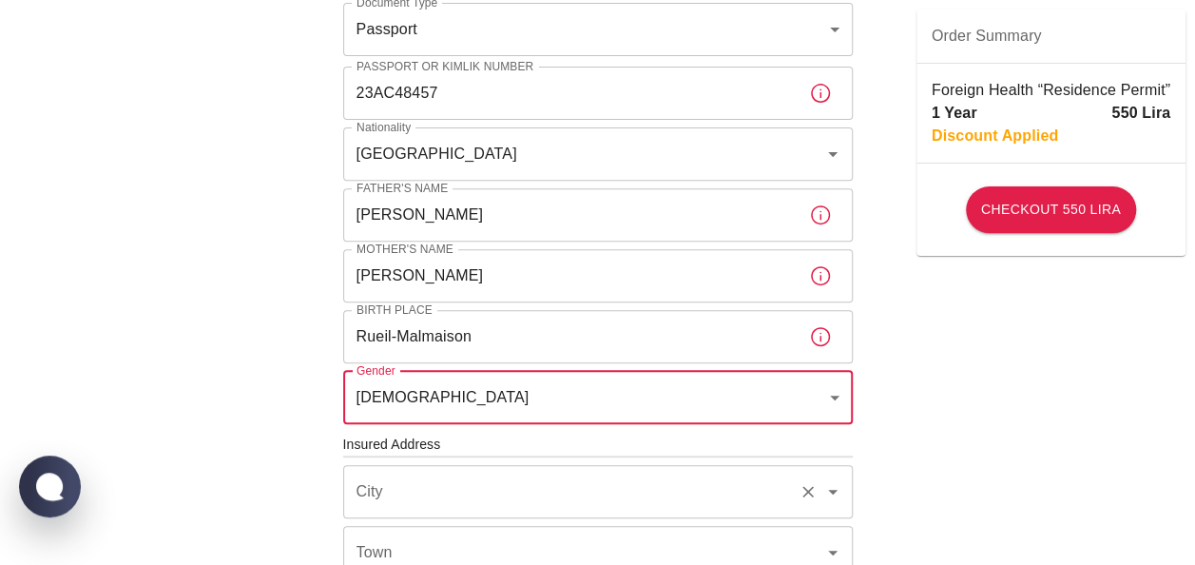
click at [510, 492] on input "City" at bounding box center [571, 491] width 439 height 36
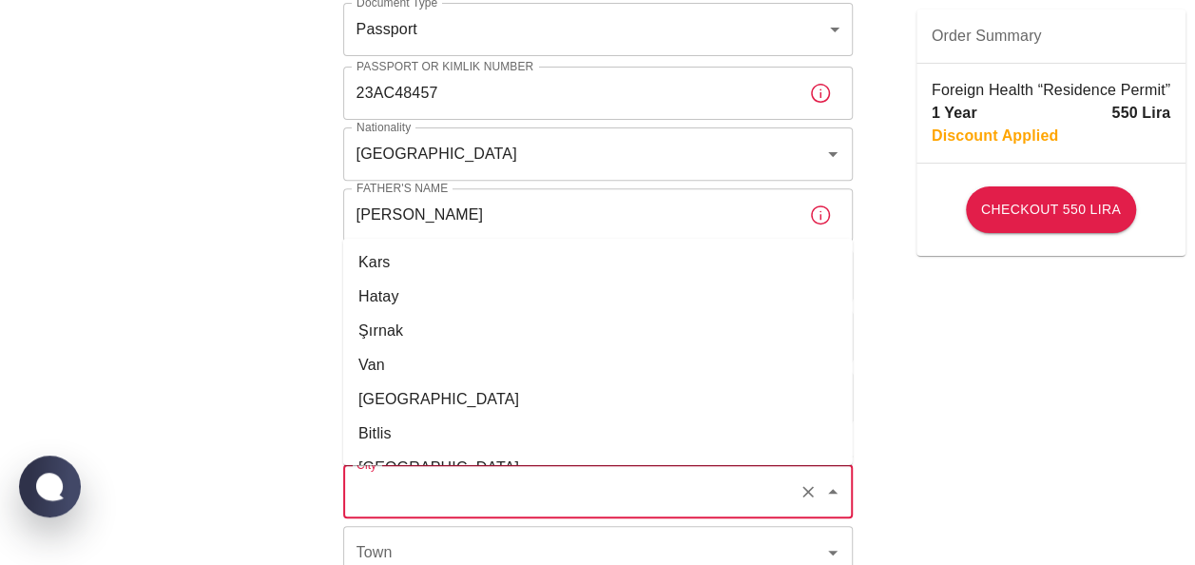
scroll to position [2365, 0]
click at [241, 504] on div "To apply for the foreign health insurance, let's double-check a few details. To…" at bounding box center [597, 442] width 1195 height 1474
click at [443, 483] on input "City" at bounding box center [571, 491] width 439 height 36
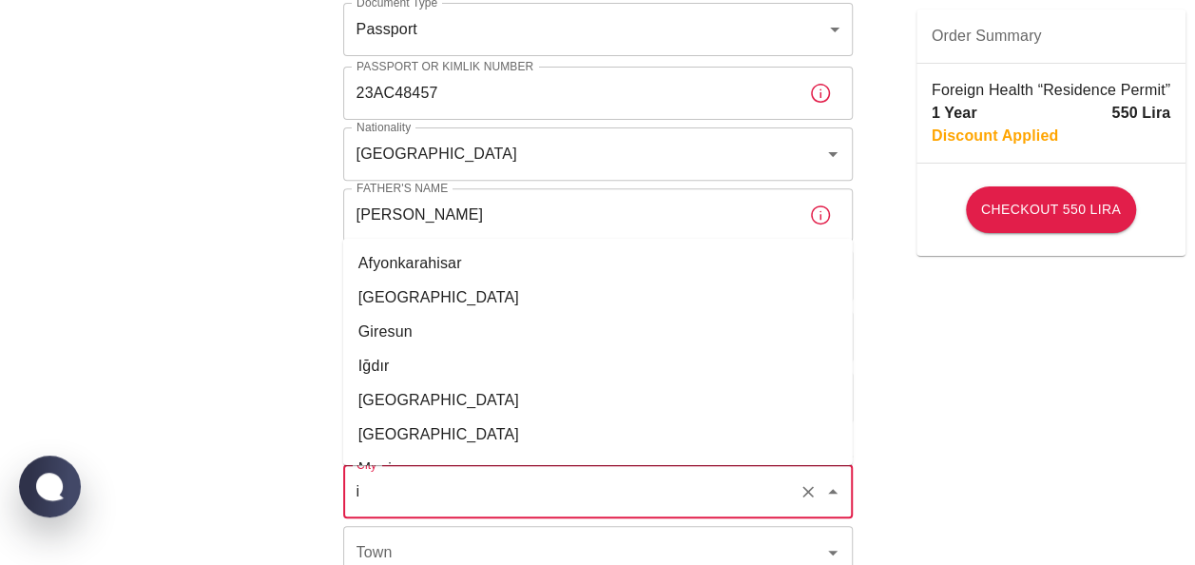
click at [434, 400] on li "[GEOGRAPHIC_DATA]" at bounding box center [598, 400] width 510 height 34
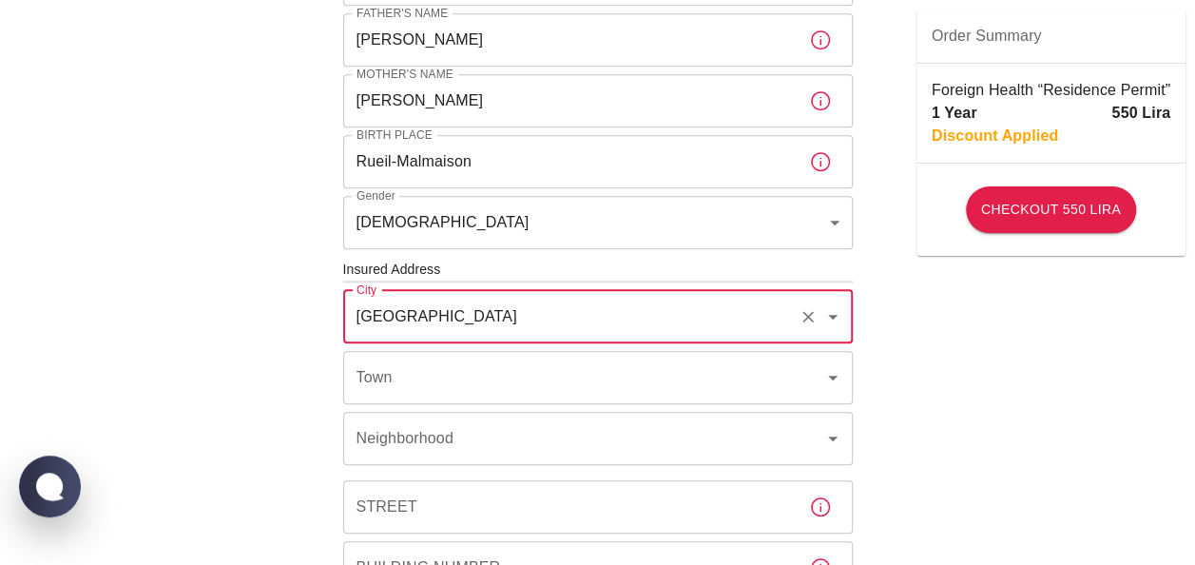
scroll to position [472, 0]
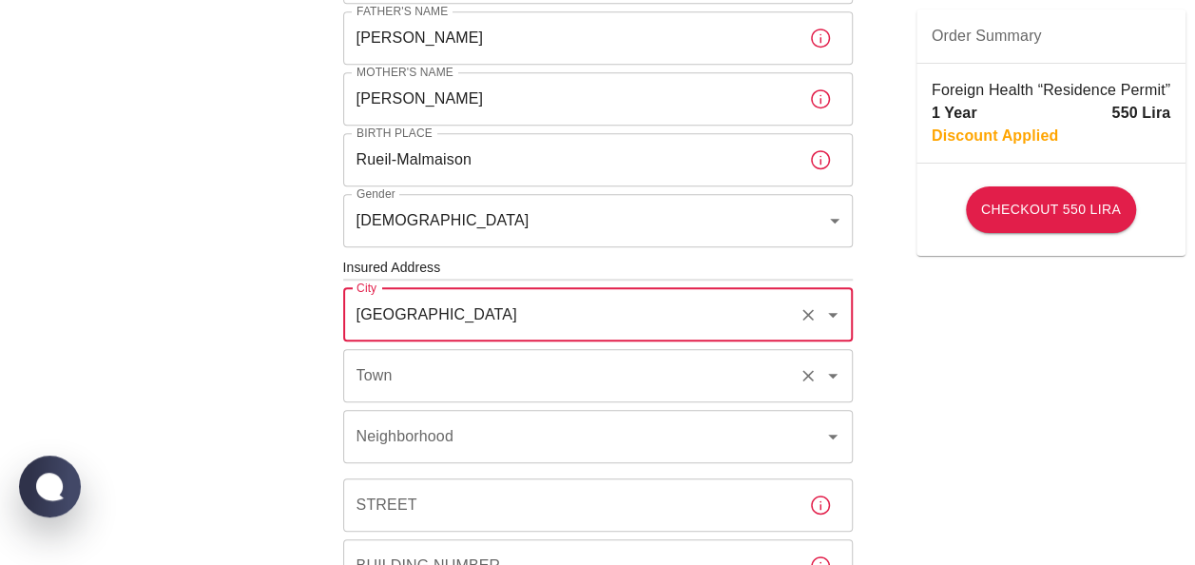
type input "[GEOGRAPHIC_DATA]"
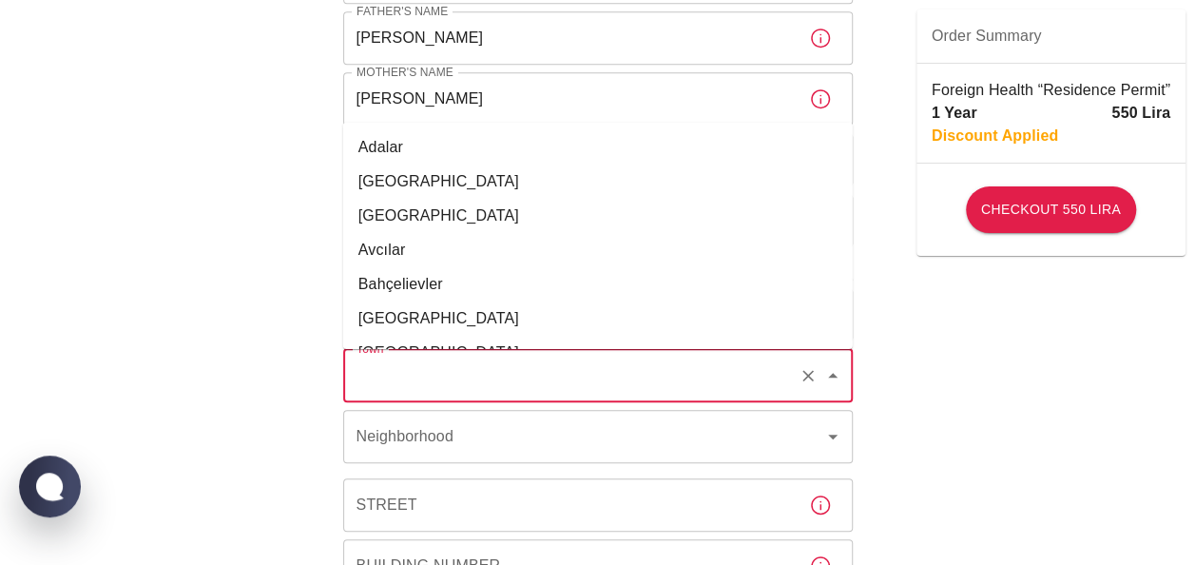
click at [491, 378] on input "Town" at bounding box center [571, 375] width 439 height 36
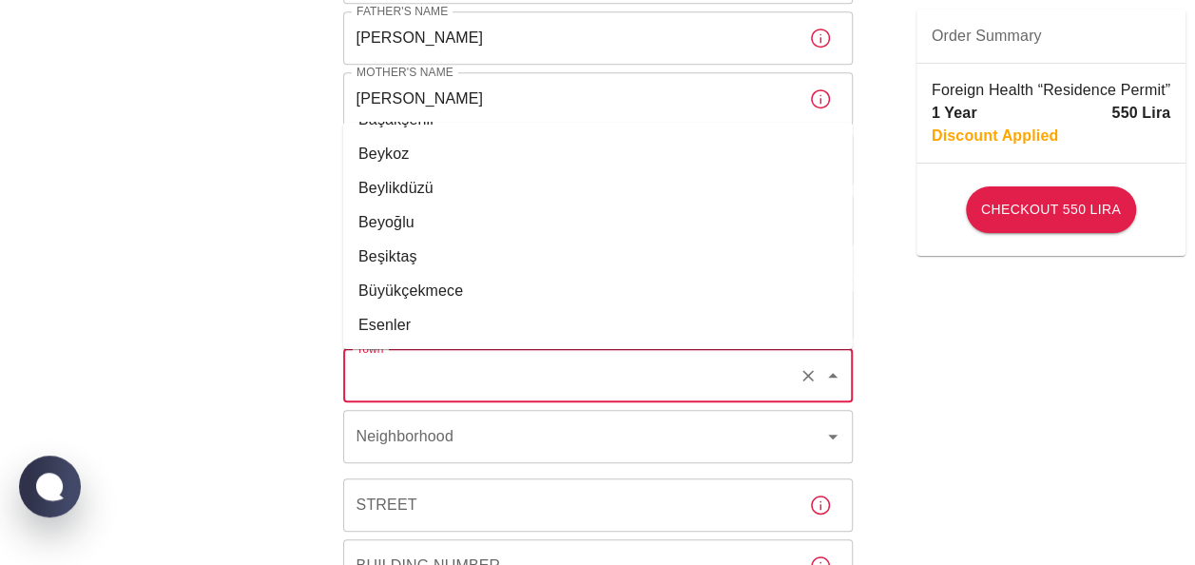
scroll to position [304, 0]
click at [422, 253] on li "Beşiktaş" at bounding box center [598, 254] width 510 height 34
type input "Beşiktaş"
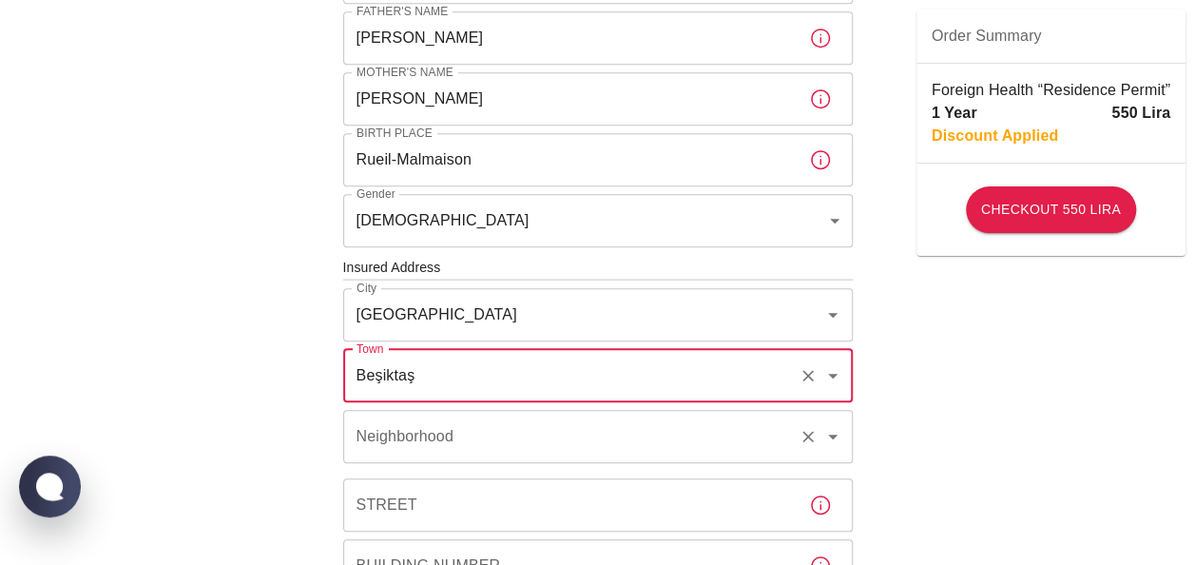
click at [481, 441] on input "Neighborhood" at bounding box center [571, 436] width 439 height 36
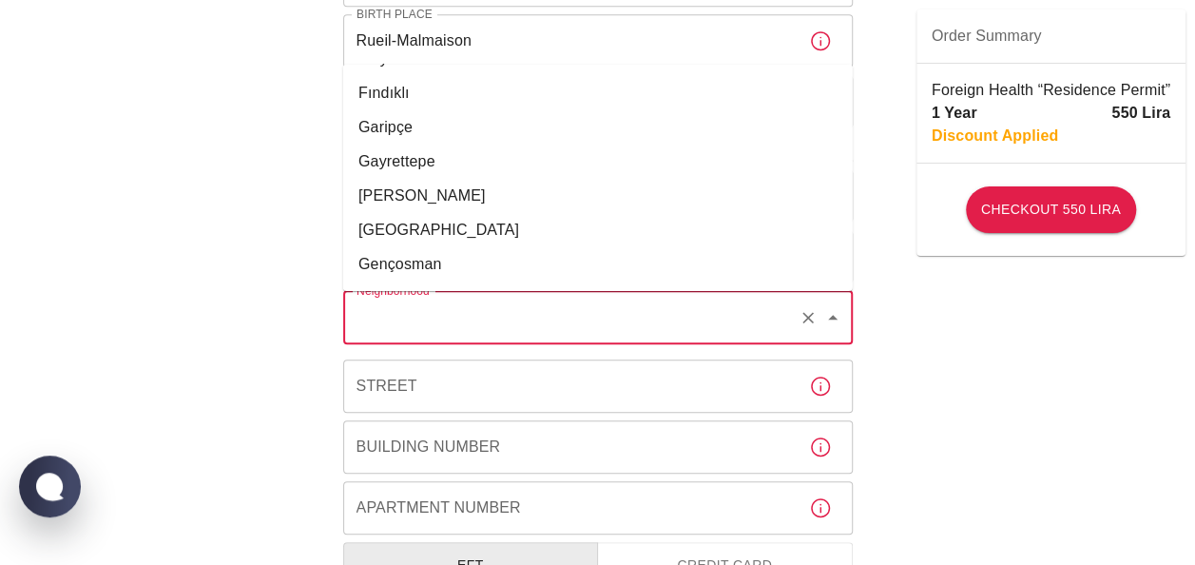
scroll to position [8188, 0]
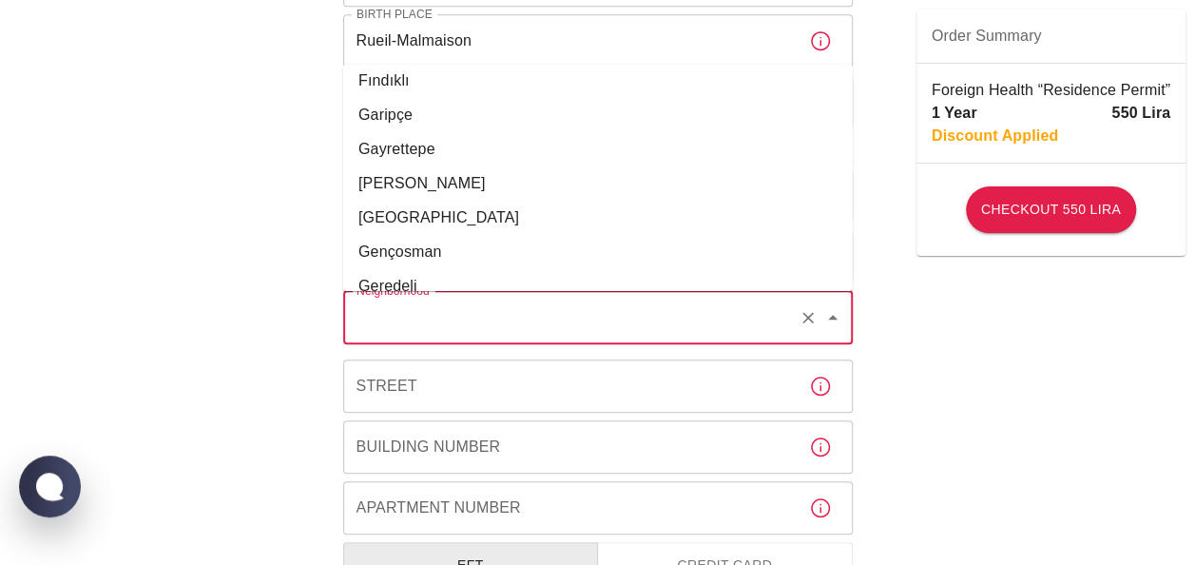
click at [409, 142] on li "Gayrettepe" at bounding box center [598, 149] width 510 height 34
type input "Gayrettepe"
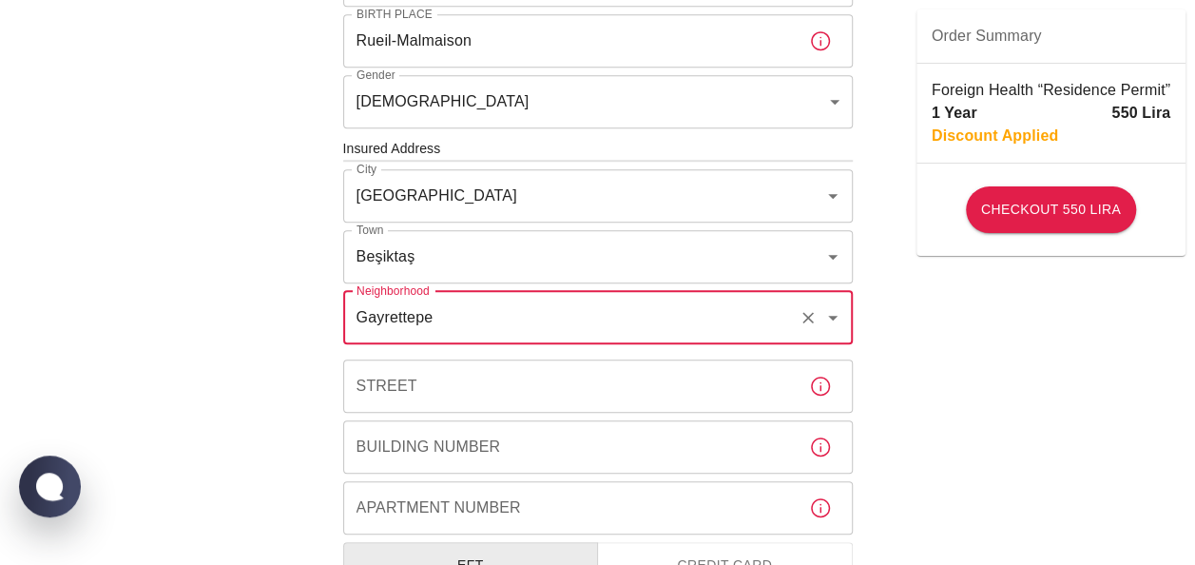
click at [451, 380] on input "Street" at bounding box center [568, 385] width 451 height 53
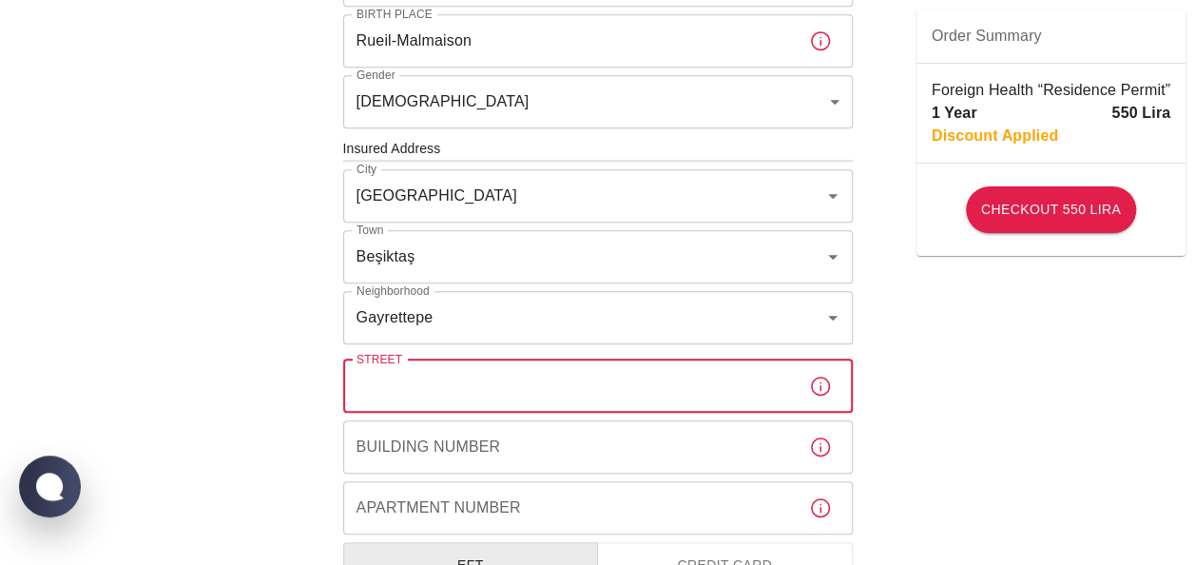
type input "h"
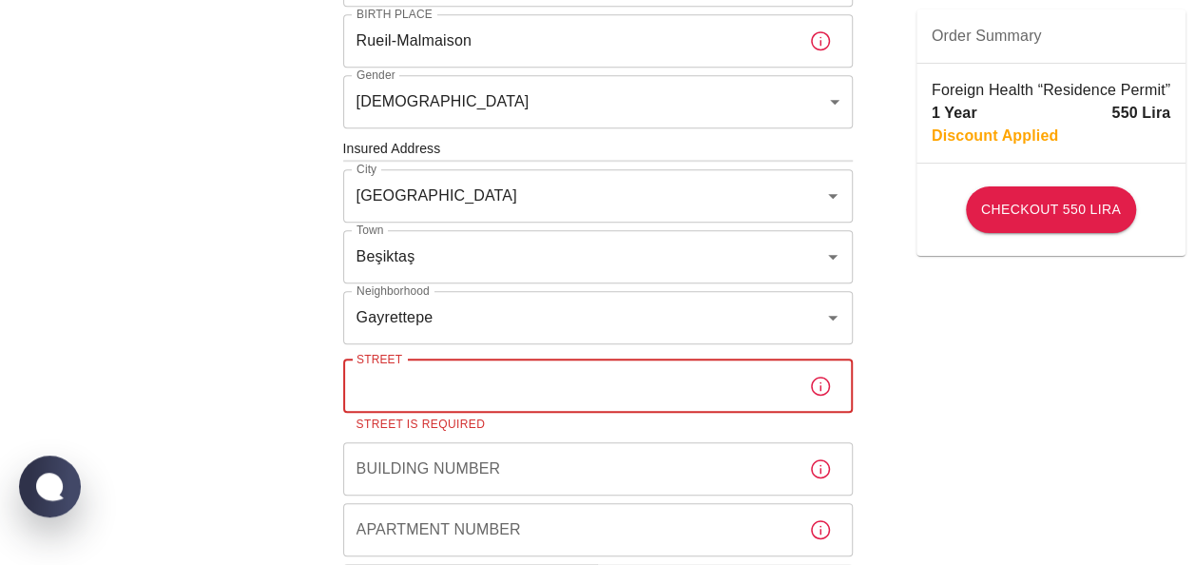
type input "h"
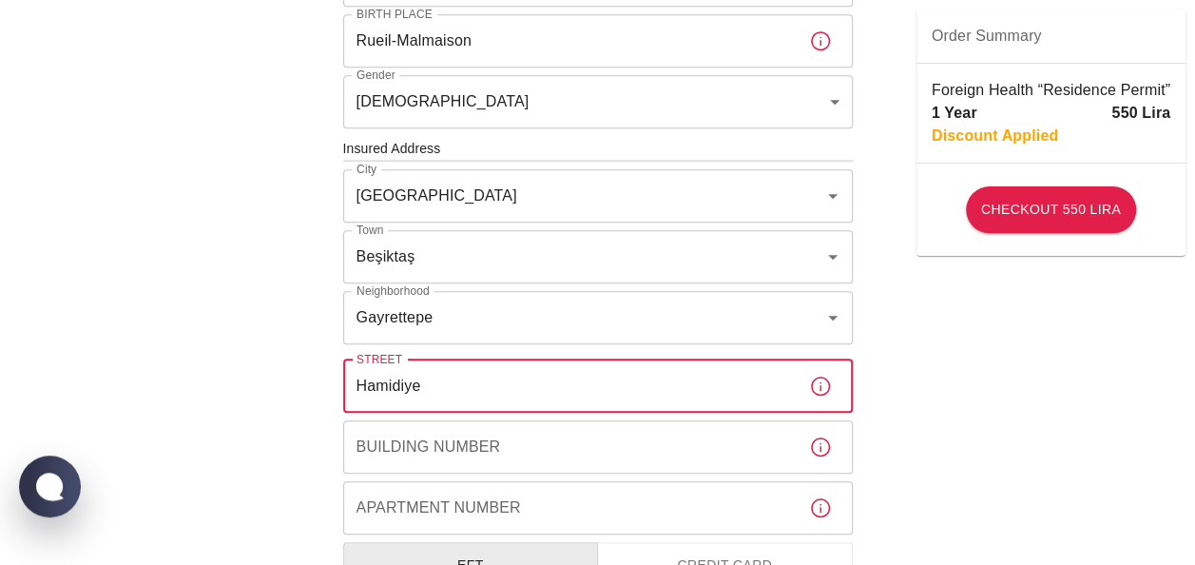
type input "Hamidiye"
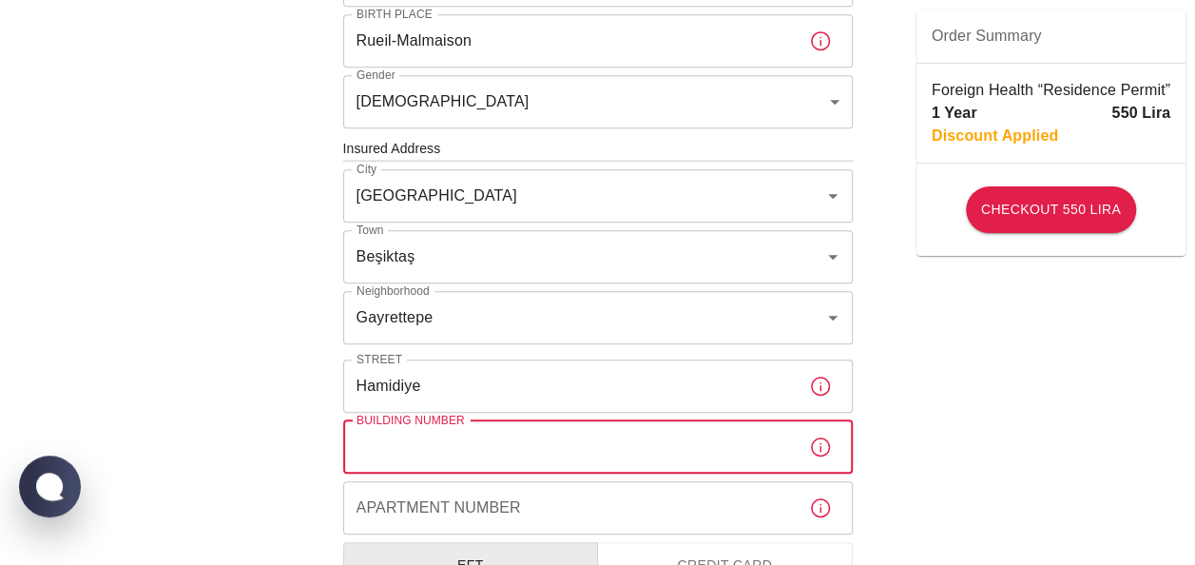
click at [439, 447] on input "Building Number" at bounding box center [568, 446] width 451 height 53
type input "10"
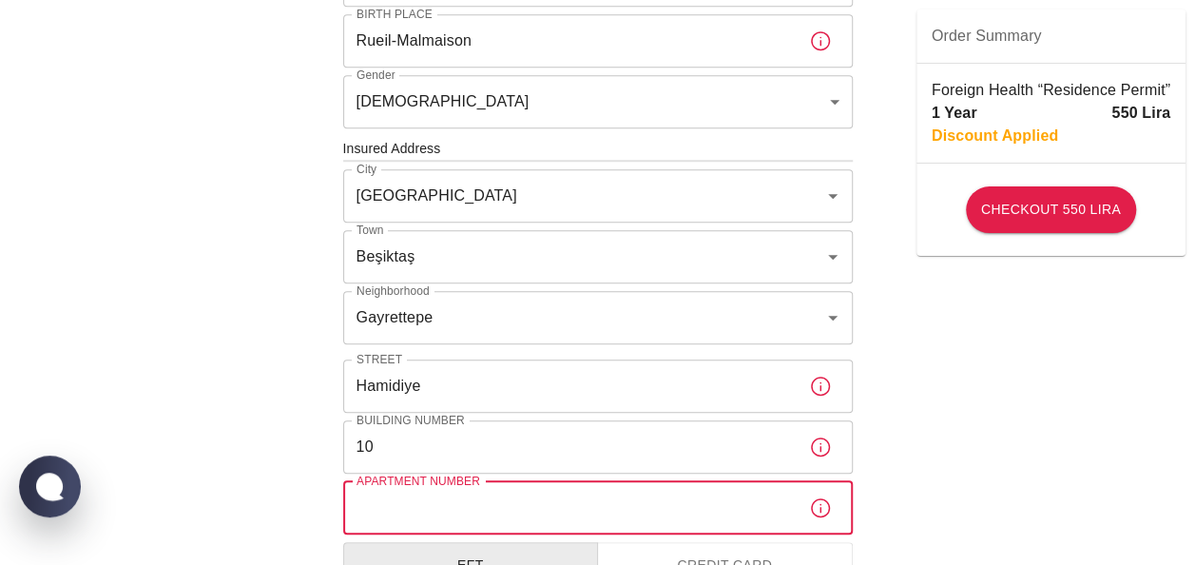
click at [449, 490] on div "Apartment Number Apartment Number" at bounding box center [598, 507] width 510 height 53
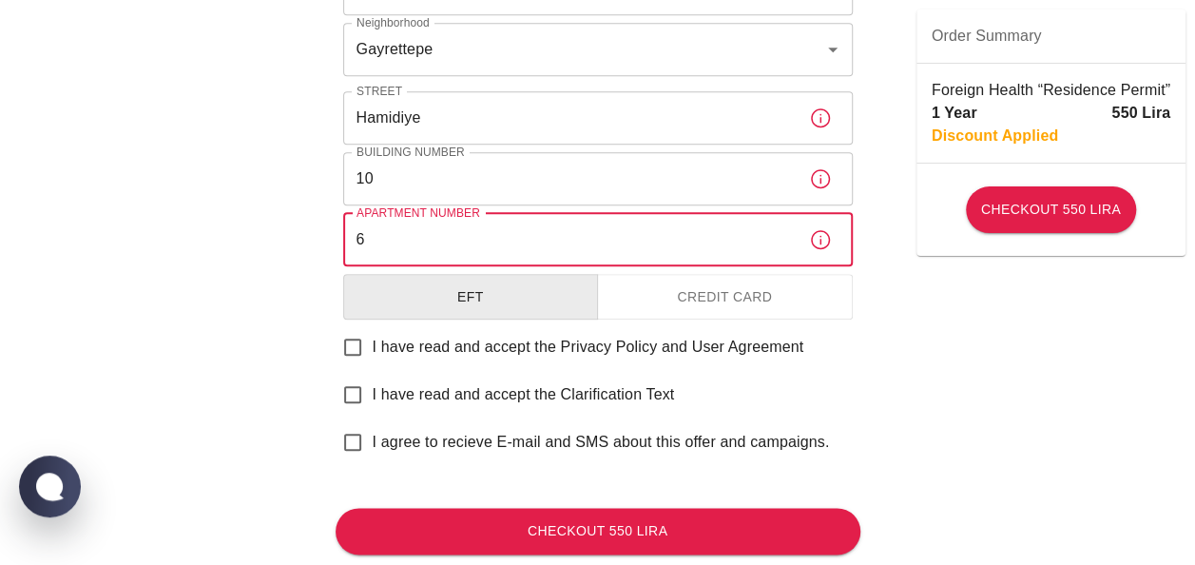
scroll to position [876, 0]
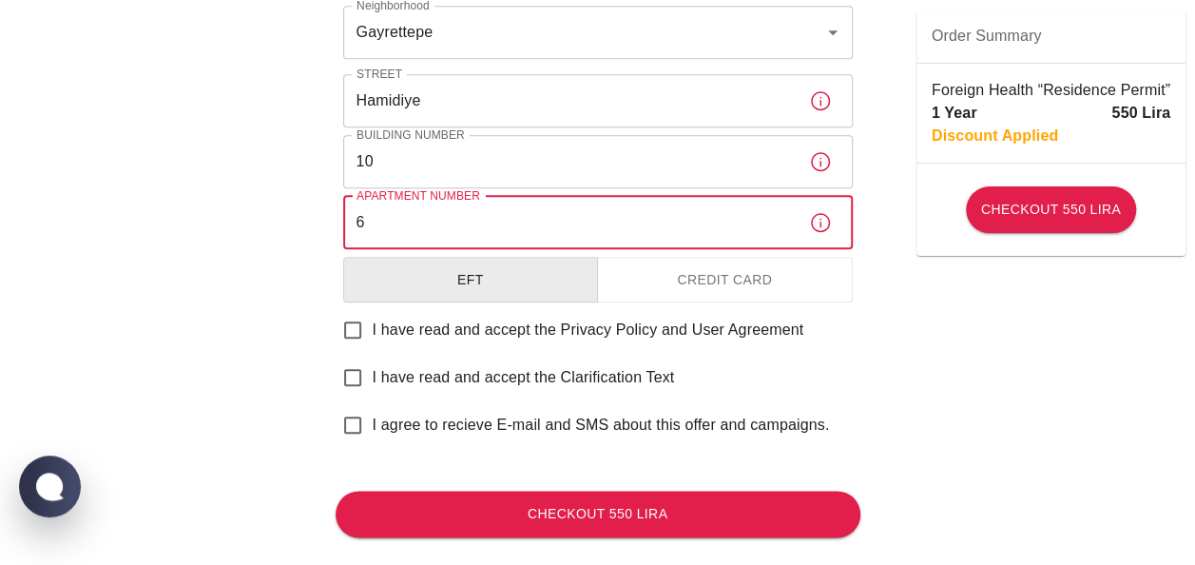
type input "6"
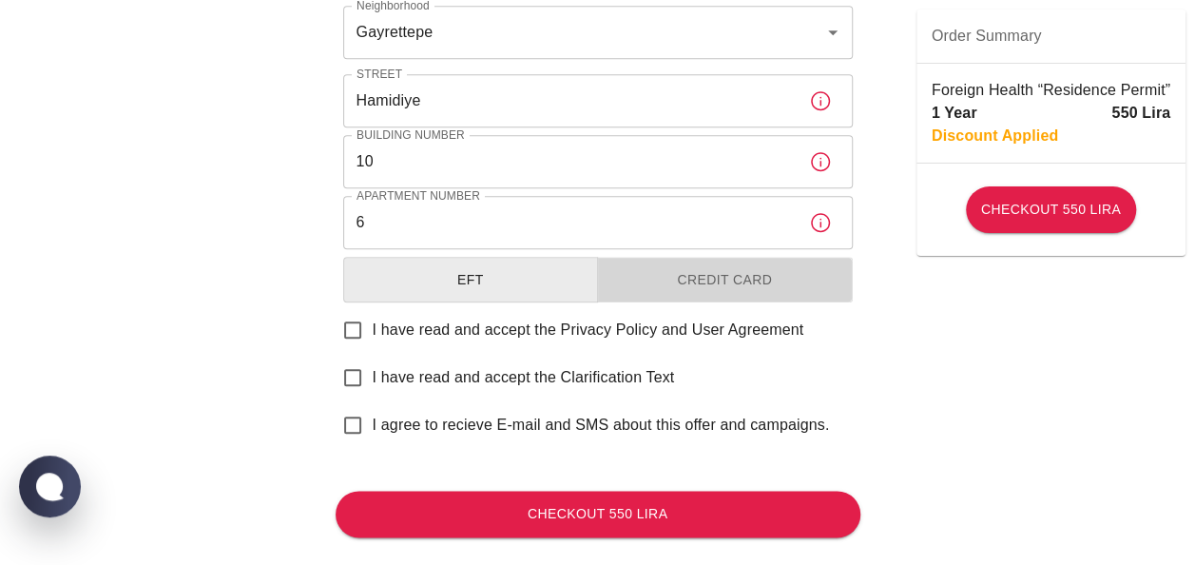
click at [660, 280] on button "Credit Card" at bounding box center [725, 280] width 256 height 47
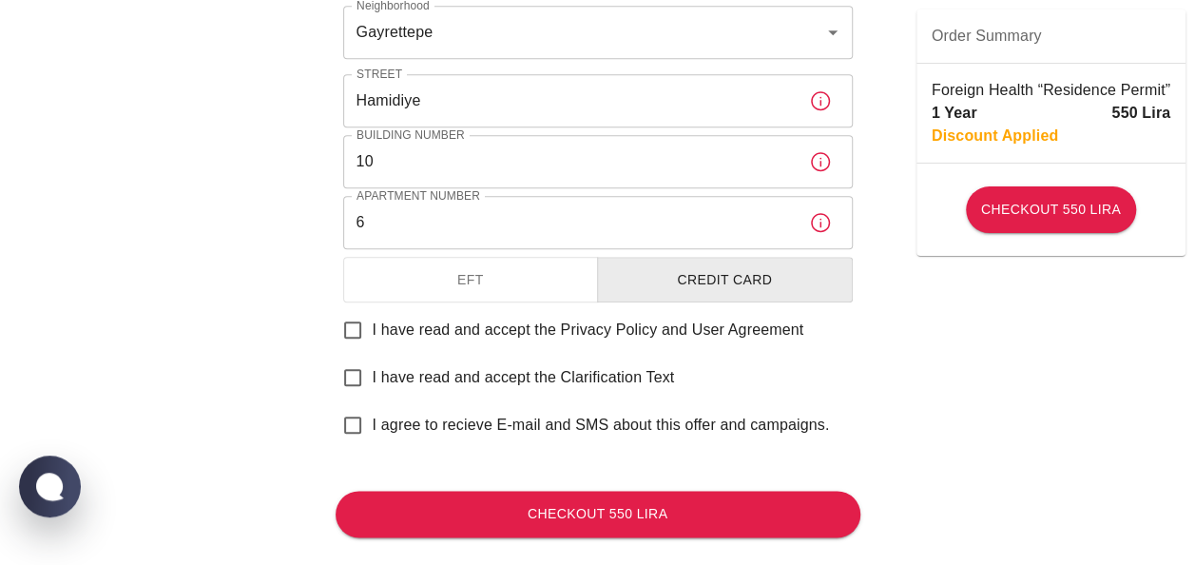
click at [344, 325] on input "I have read and accept the Privacy Policy and User Agreement" at bounding box center [353, 330] width 40 height 40
checkbox input "true"
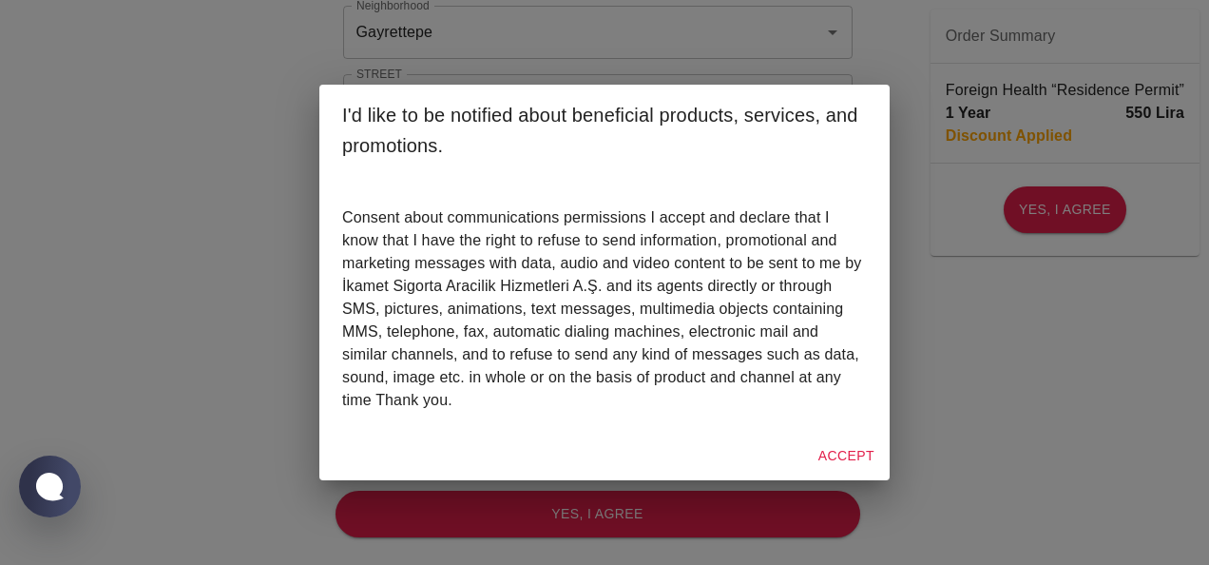
click at [856, 457] on button "Accept" at bounding box center [846, 455] width 71 height 35
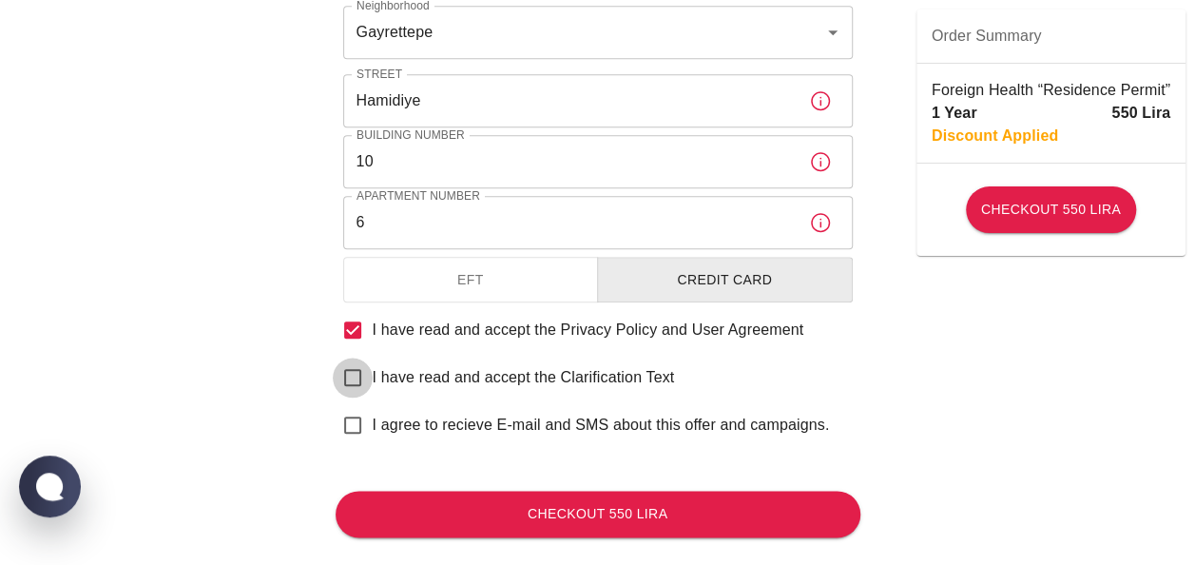
click at [354, 370] on input "I have read and accept the Clarification Text" at bounding box center [353, 377] width 40 height 40
checkbox input "true"
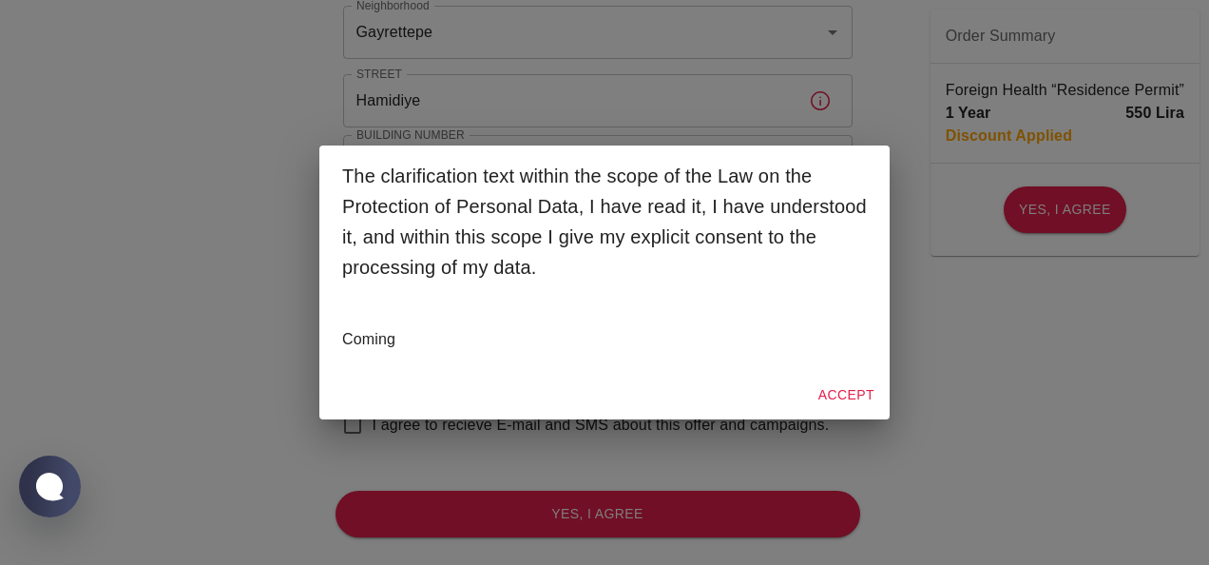
click at [357, 348] on p "Coming" at bounding box center [604, 339] width 525 height 23
click at [838, 387] on button "Accept" at bounding box center [846, 394] width 71 height 35
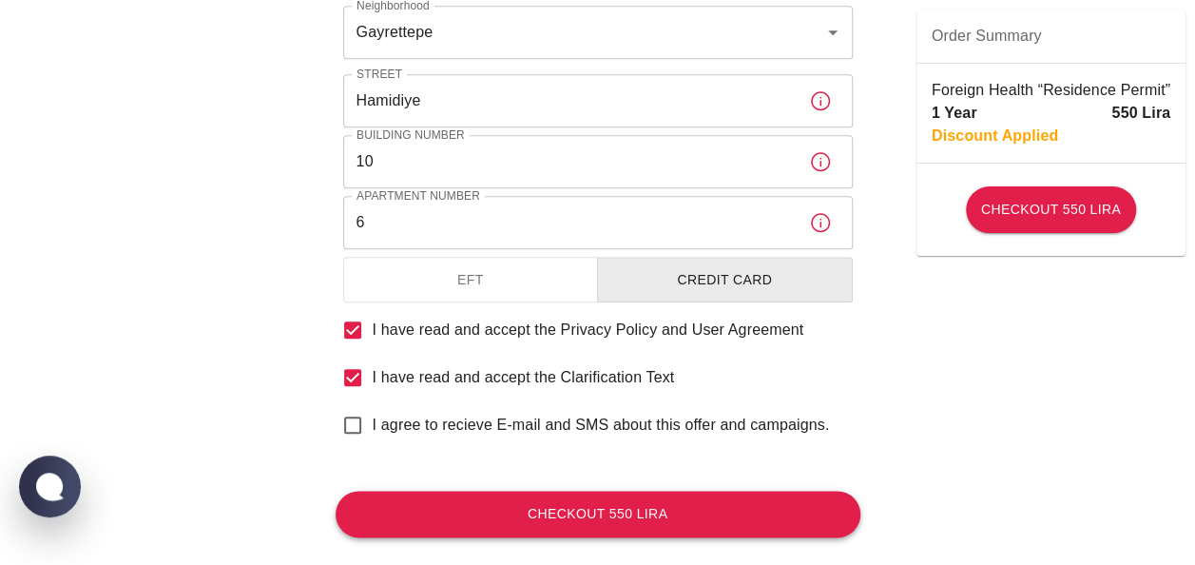
click at [483, 505] on button "Checkout 550 Lira" at bounding box center [598, 514] width 525 height 47
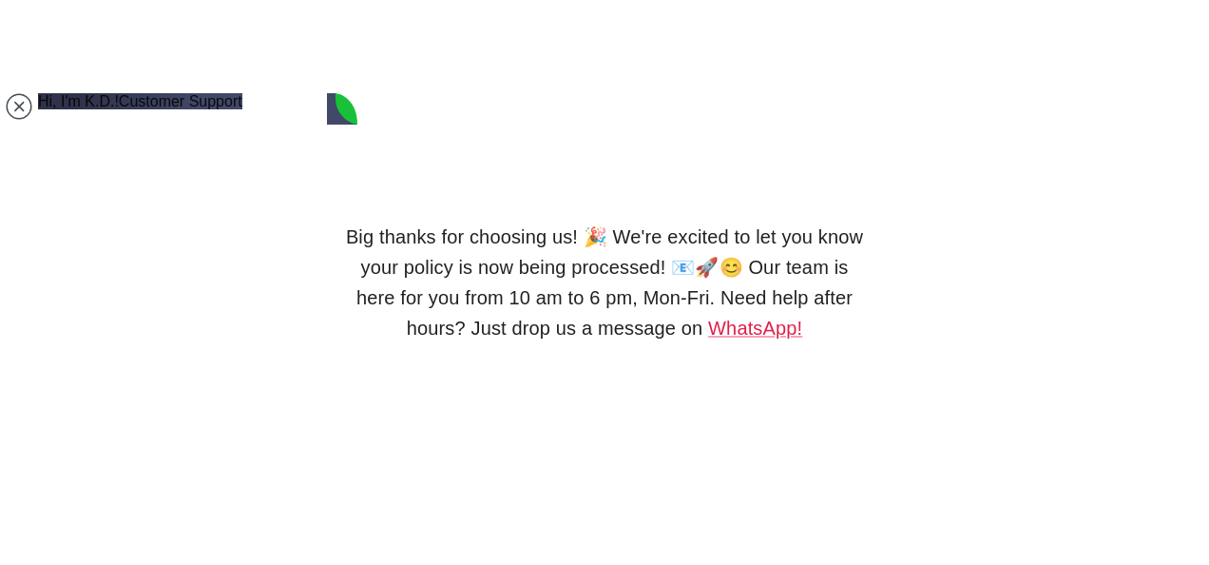
click at [605, 222] on lord-icon at bounding box center [605, 222] width 0 height 0
